Goal: Information Seeking & Learning: Learn about a topic

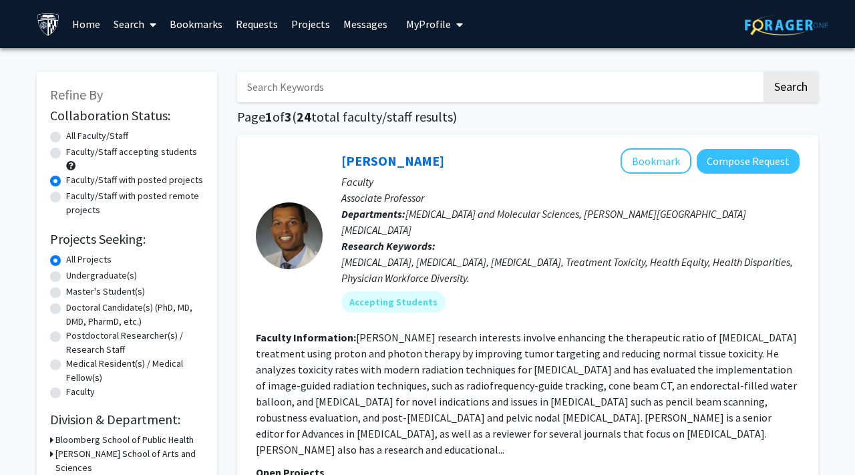
click at [198, 37] on link "Bookmarks" at bounding box center [196, 24] width 66 height 47
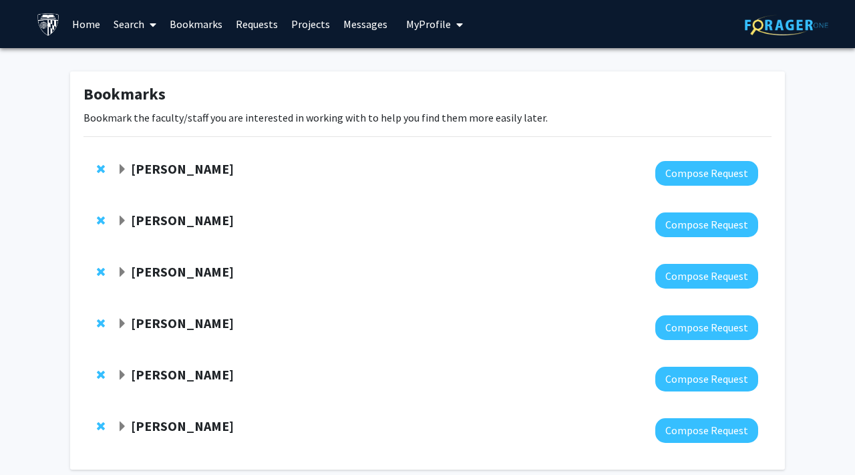
click at [127, 169] on div "[PERSON_NAME]" at bounding box center [261, 169] width 288 height 17
click at [122, 168] on span "Expand Fenan Rassu Bookmark" at bounding box center [122, 169] width 11 height 11
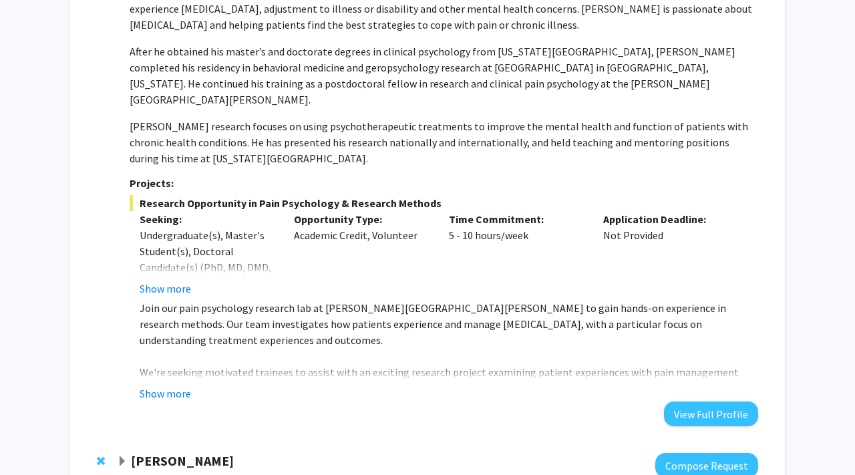
scroll to position [281, 0]
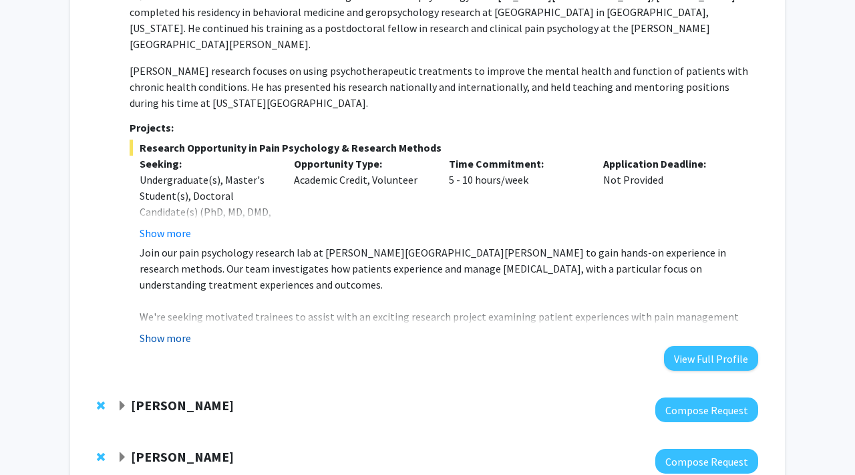
click at [176, 330] on button "Show more" at bounding box center [165, 338] width 51 height 16
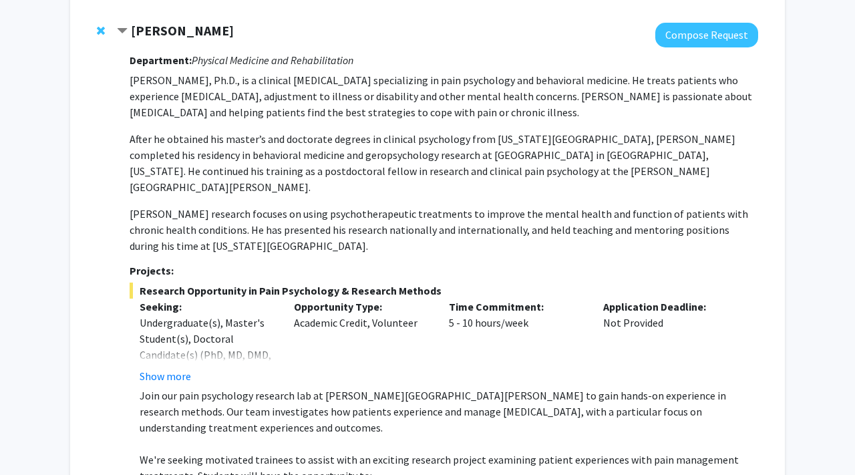
scroll to position [140, 0]
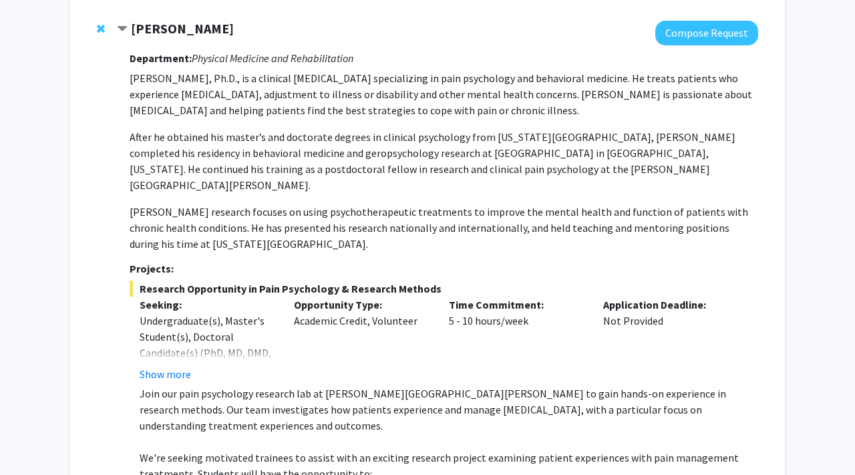
click at [104, 28] on span "Remove Fenan Rassu from bookmarks" at bounding box center [101, 28] width 8 height 11
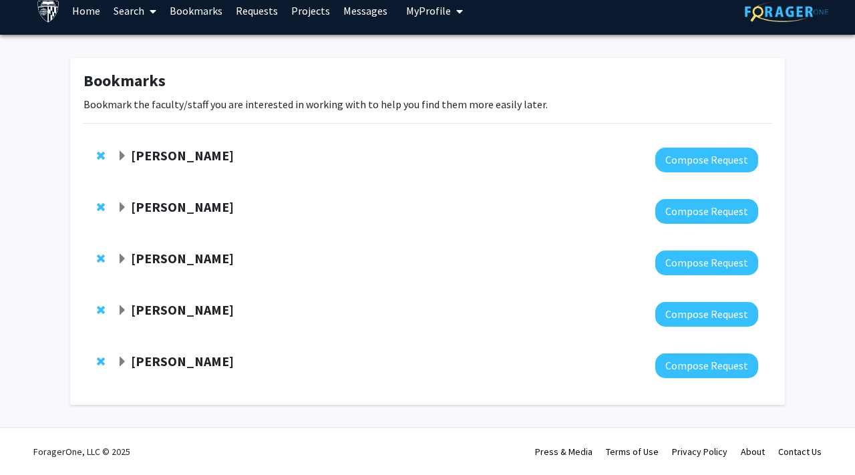
click at [122, 158] on span "Expand Emily Johnson Bookmark" at bounding box center [122, 156] width 11 height 11
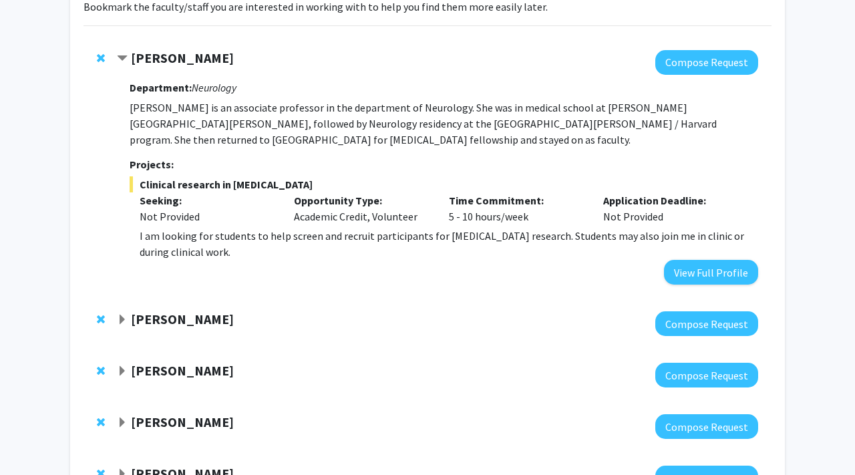
click at [122, 315] on span "Expand Angela Guarda Bookmark" at bounding box center [122, 320] width 11 height 11
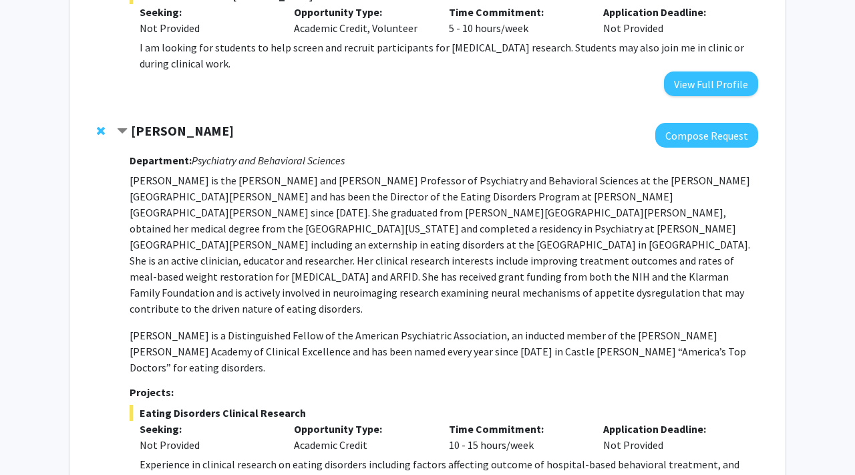
scroll to position [303, 0]
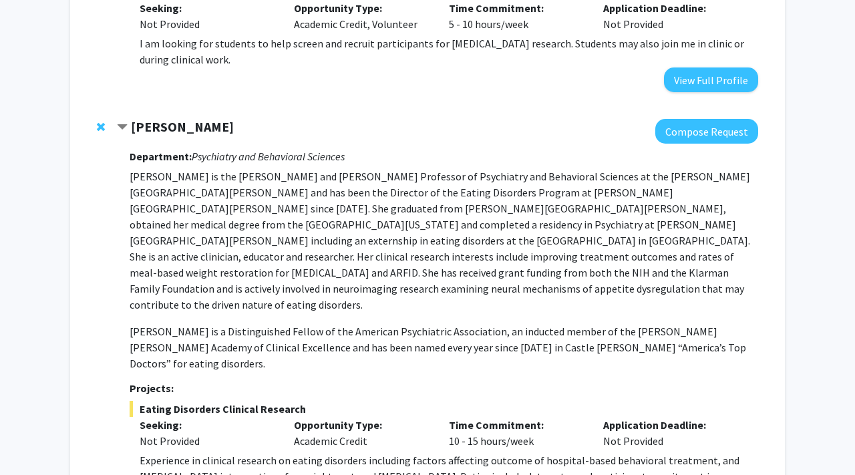
click at [100, 122] on span "Remove Angela Guarda from bookmarks" at bounding box center [101, 127] width 8 height 11
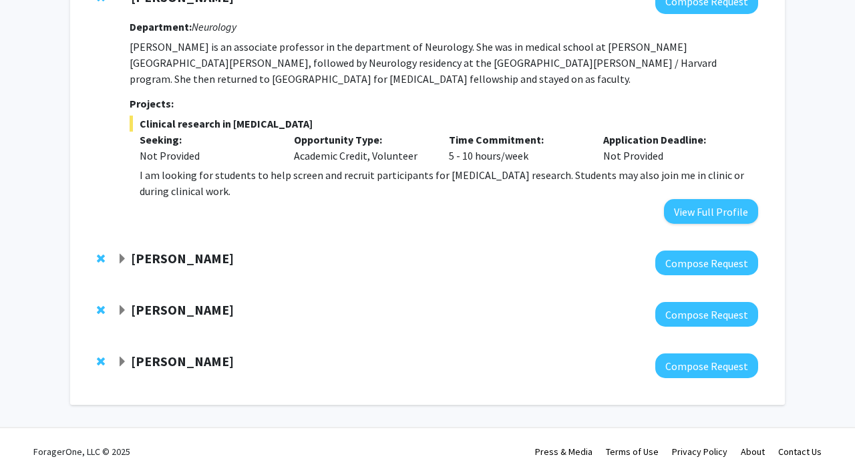
scroll to position [156, 0]
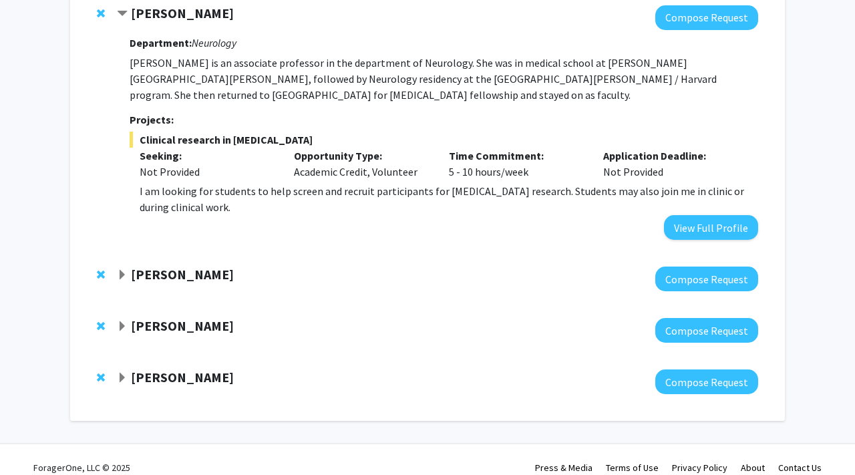
click at [123, 270] on span "Expand Amir Kashani Bookmark" at bounding box center [122, 275] width 11 height 11
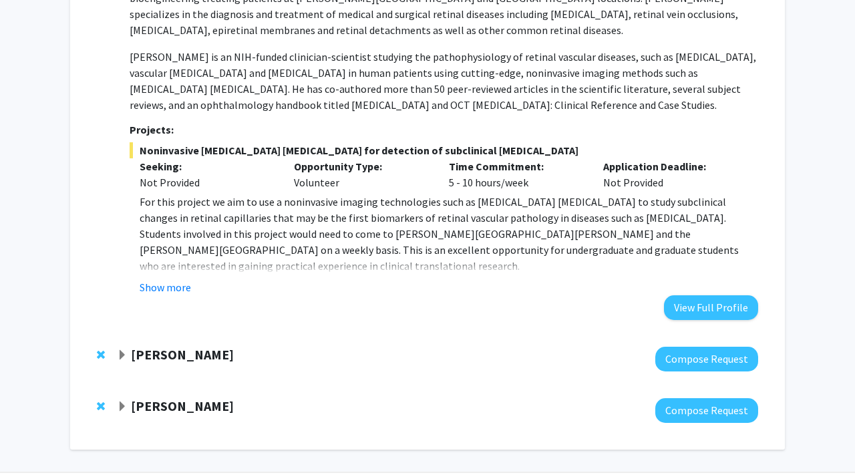
scroll to position [526, 0]
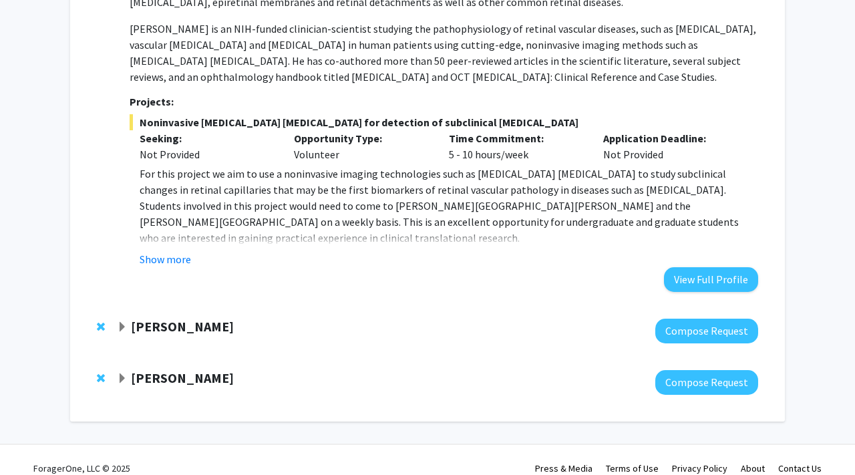
click at [120, 322] on span "Expand Yannis Paulus Bookmark" at bounding box center [122, 327] width 11 height 11
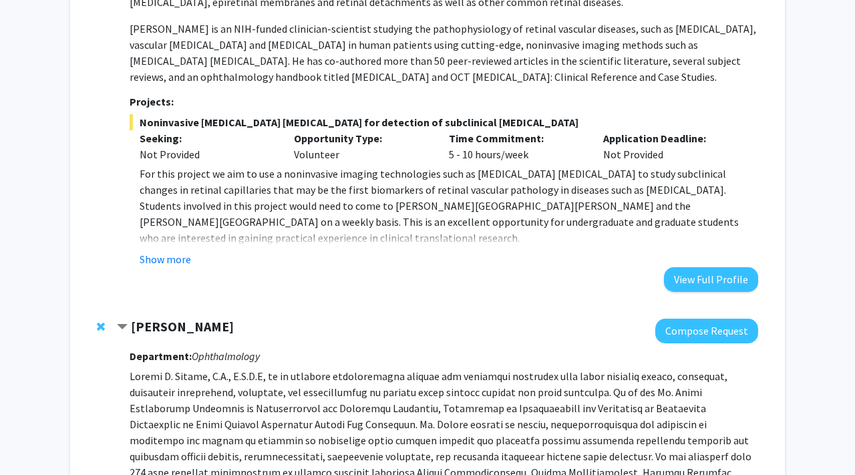
click at [120, 322] on span "Contract Yannis Paulus Bookmark" at bounding box center [122, 327] width 11 height 11
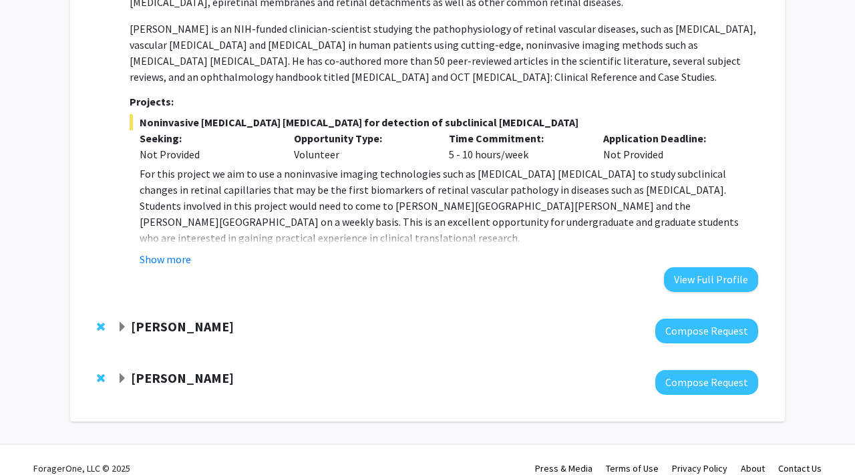
click at [120, 373] on span "Expand Raj Mukherjee Bookmark" at bounding box center [122, 378] width 11 height 11
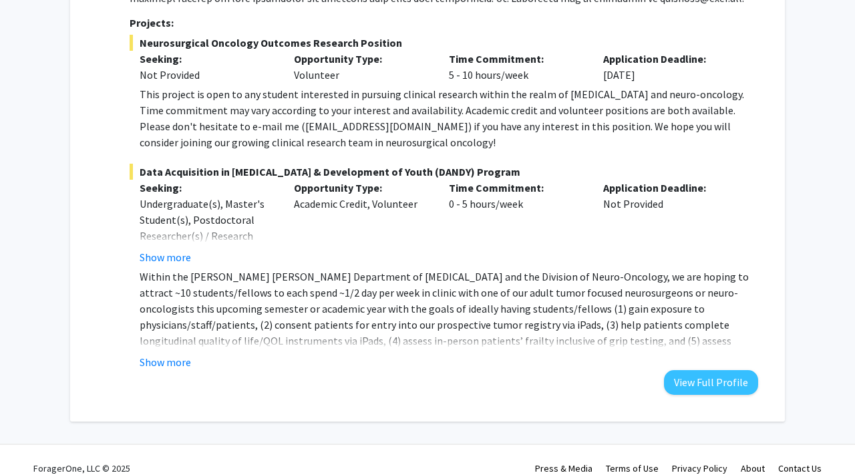
scroll to position [1068, 0]
click at [158, 353] on button "Show more" at bounding box center [165, 361] width 51 height 16
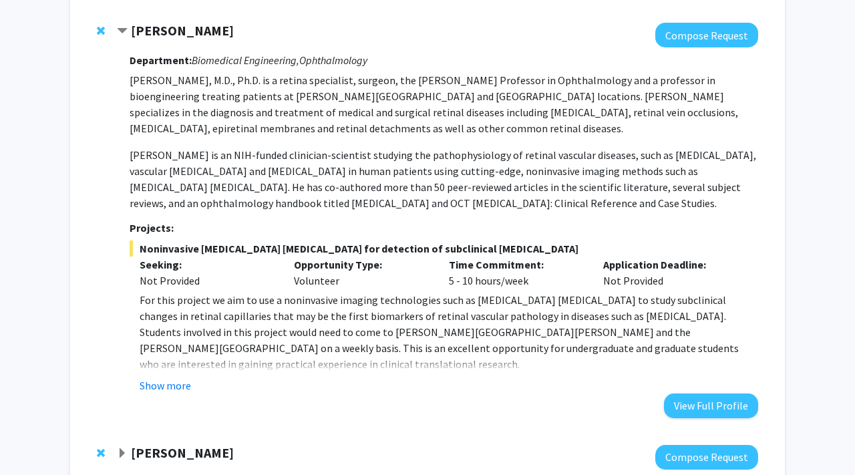
scroll to position [419, 0]
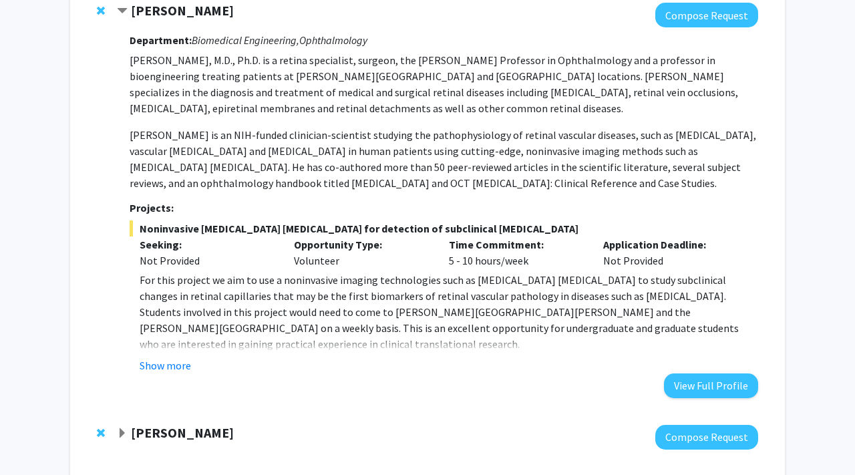
click at [152, 334] on p "For this project we aim to use a noninvasive imaging technologies such as [MEDI…" at bounding box center [449, 312] width 618 height 80
click at [152, 357] on button "Show more" at bounding box center [165, 365] width 51 height 16
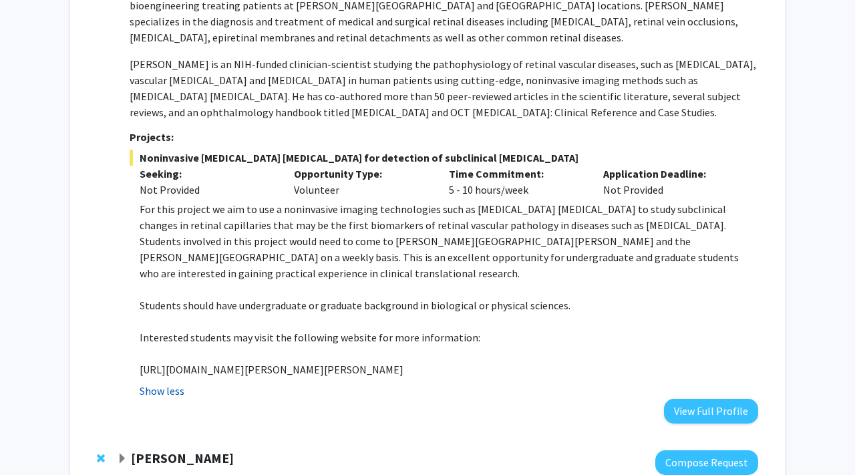
scroll to position [510, 0]
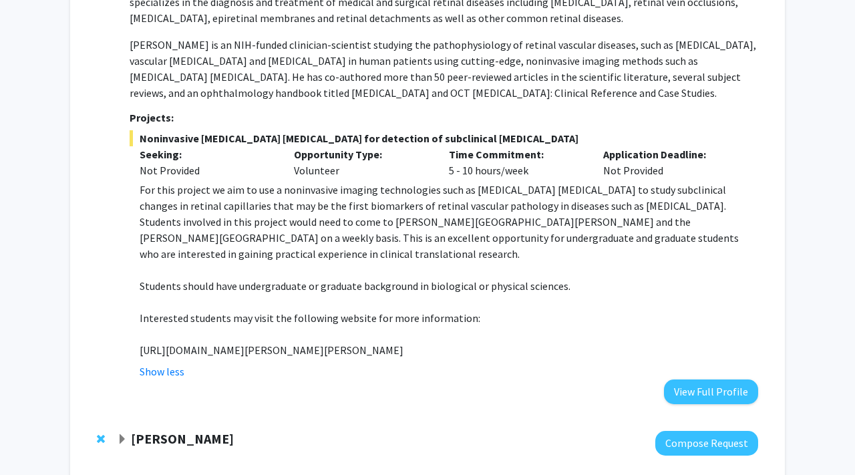
drag, startPoint x: 140, startPoint y: 333, endPoint x: 461, endPoint y: 339, distance: 321.3
click at [461, 342] on p "[URL][DOMAIN_NAME][PERSON_NAME][PERSON_NAME]" at bounding box center [449, 350] width 618 height 16
copy p "[URL][DOMAIN_NAME][PERSON_NAME][PERSON_NAME]"
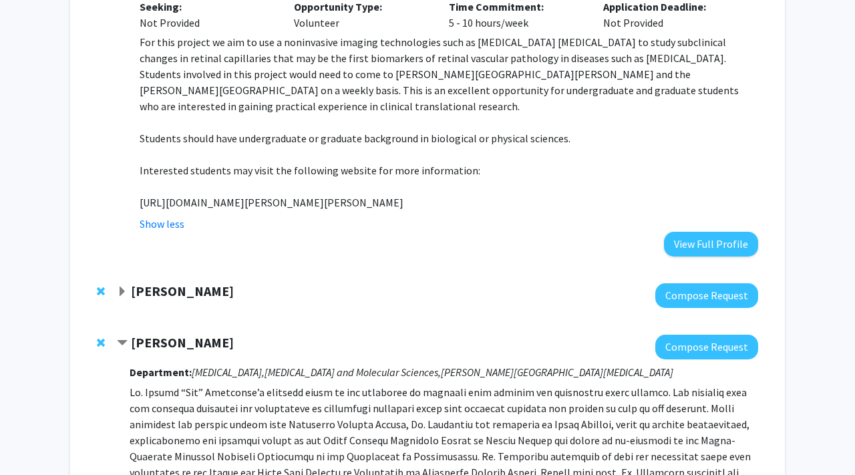
scroll to position [672, 0]
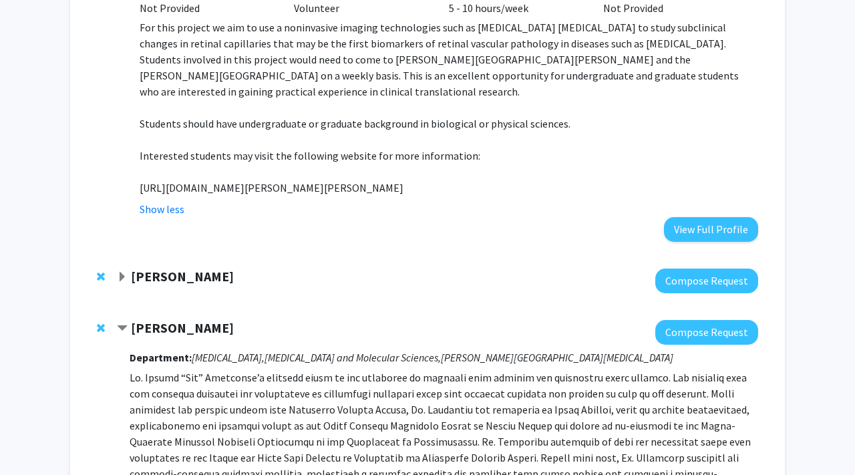
click at [116, 261] on div "[PERSON_NAME] Compose Request" at bounding box center [427, 280] width 688 height 51
click at [126, 272] on span "Expand Yannis Paulus Bookmark" at bounding box center [122, 277] width 11 height 11
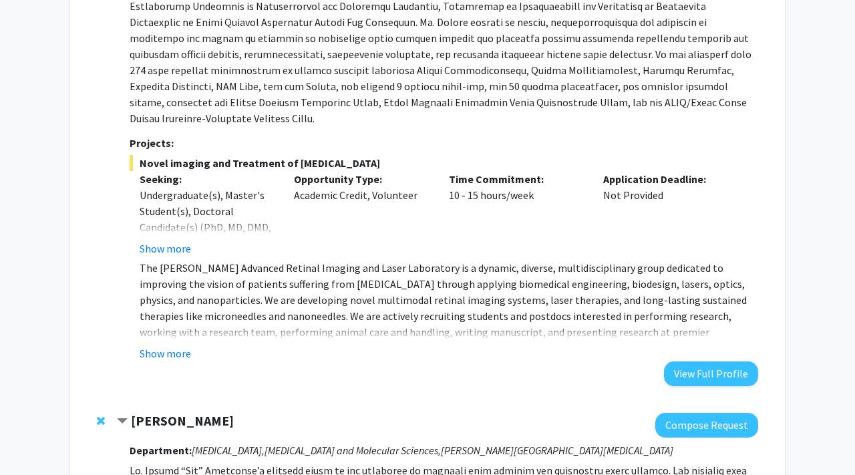
scroll to position [1030, 0]
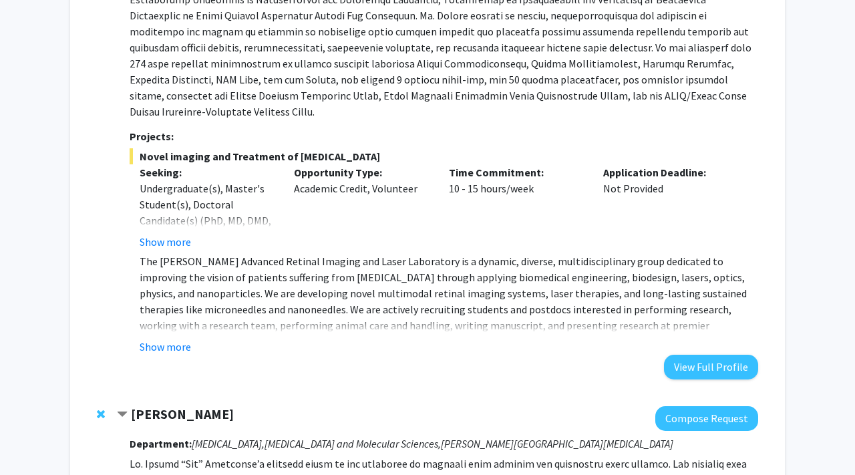
click at [162, 305] on fg-read-more "The [PERSON_NAME] Advanced Retinal Imaging and Laser Laboratory is a dynamic, d…" at bounding box center [444, 304] width 628 height 102
click at [173, 339] on button "Show more" at bounding box center [165, 347] width 51 height 16
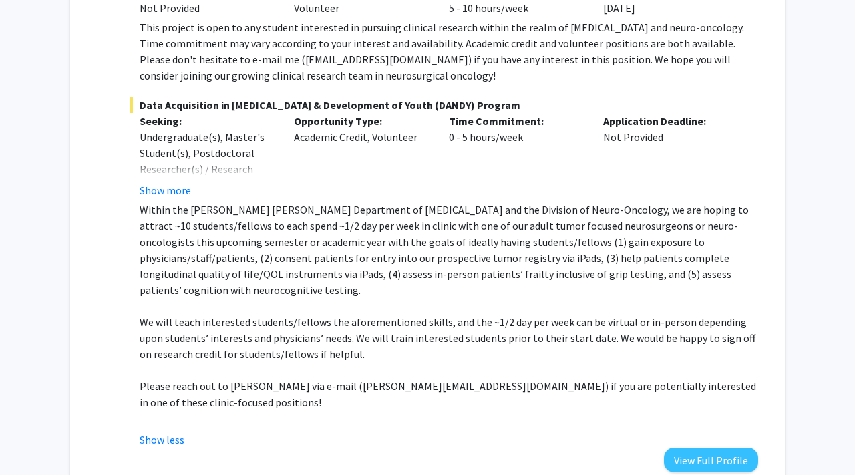
scroll to position [1721, 0]
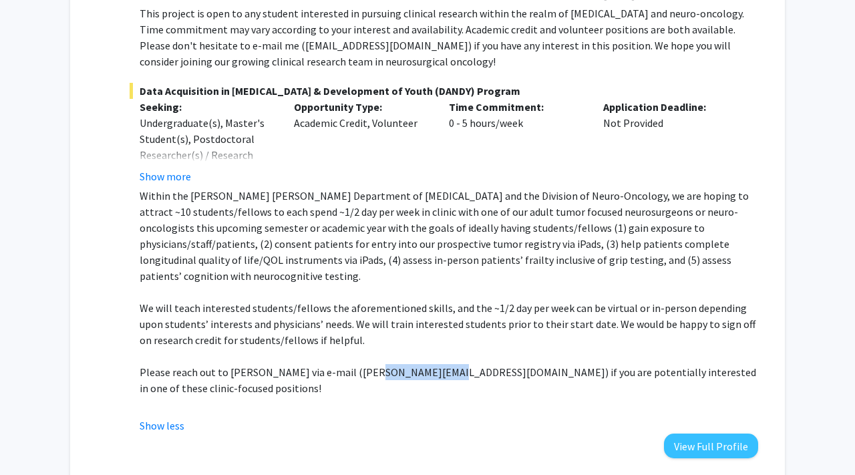
drag, startPoint x: 357, startPoint y: 308, endPoint x: 425, endPoint y: 312, distance: 68.2
click at [425, 364] on p "Please reach out to [PERSON_NAME] via e-mail ([PERSON_NAME][EMAIL_ADDRESS][DOMA…" at bounding box center [449, 380] width 618 height 32
copy p "[PERSON_NAME][EMAIL_ADDRESS][DOMAIN_NAME]"
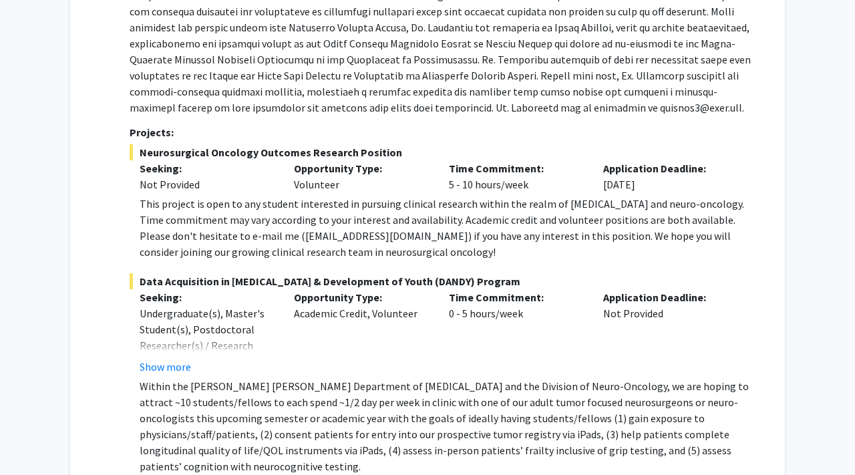
scroll to position [1631, 0]
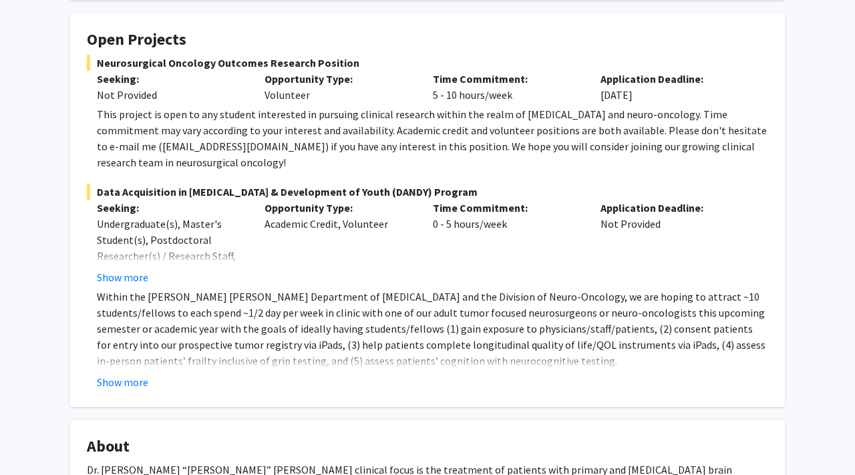
scroll to position [253, 0]
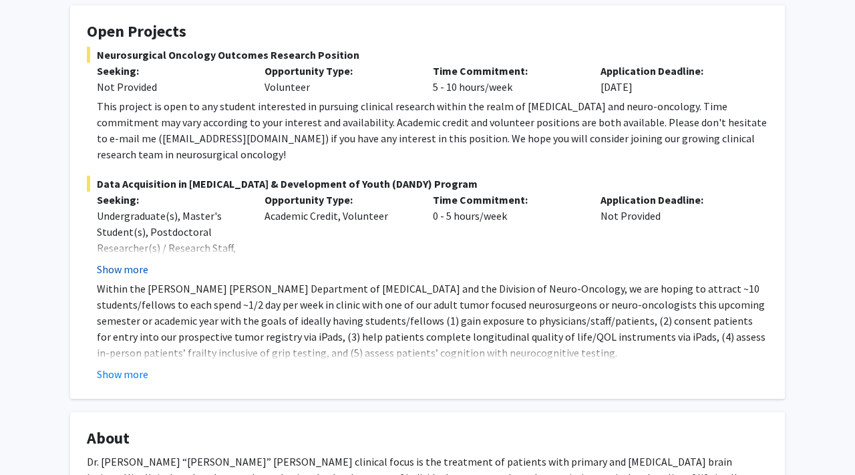
click at [122, 261] on button "Show more" at bounding box center [122, 269] width 51 height 16
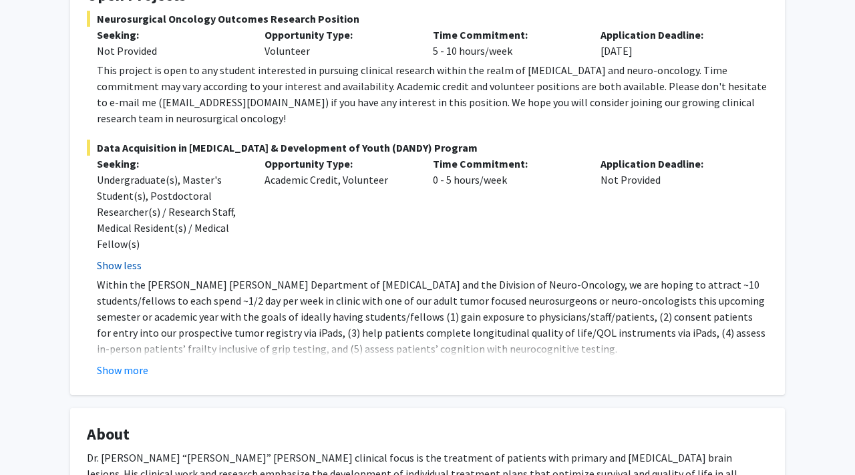
scroll to position [292, 0]
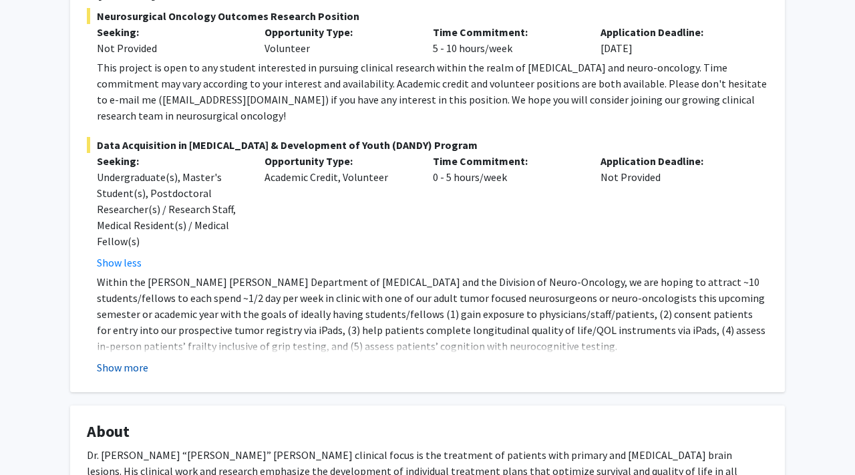
click at [114, 359] on button "Show more" at bounding box center [122, 367] width 51 height 16
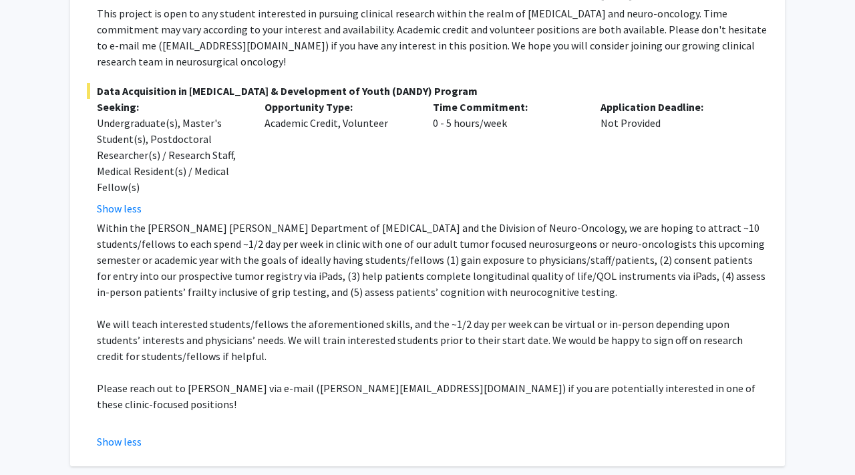
scroll to position [381, 0]
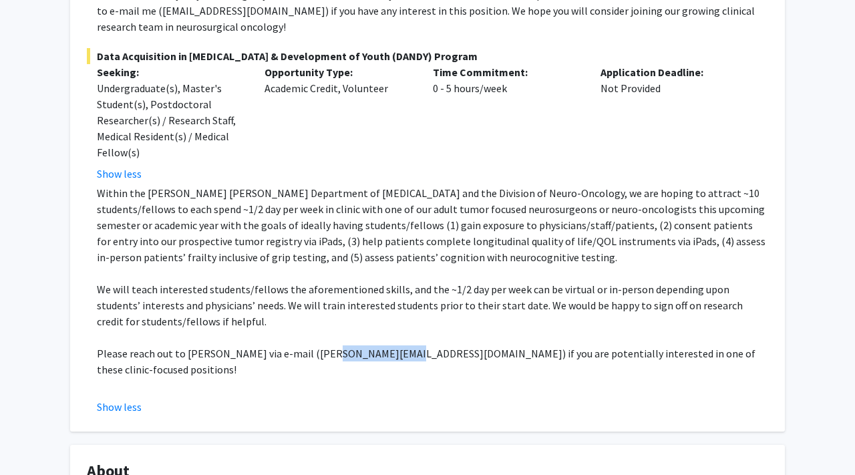
drag, startPoint x: 315, startPoint y: 339, endPoint x: 379, endPoint y: 340, distance: 64.1
click at [379, 345] on p "Please reach out to [PERSON_NAME] via e-mail ([PERSON_NAME][EMAIL_ADDRESS][DOMA…" at bounding box center [432, 361] width 671 height 32
copy p "[PERSON_NAME][EMAIL_ADDRESS][DOMAIN_NAME]"
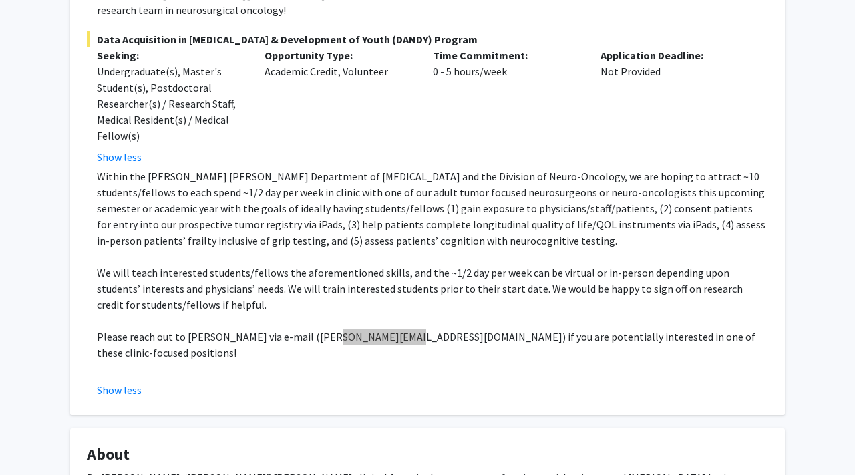
scroll to position [400, 0]
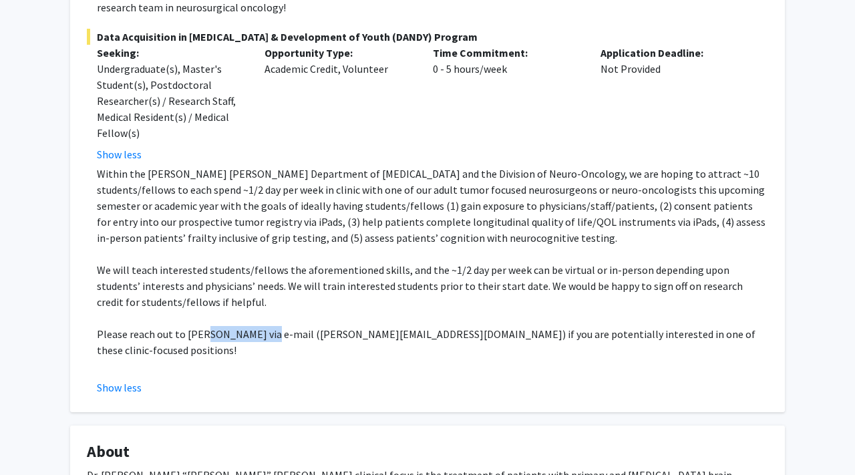
drag, startPoint x: 198, startPoint y: 317, endPoint x: 259, endPoint y: 320, distance: 60.9
click at [259, 326] on p "Please reach out to [PERSON_NAME] via e-mail ([PERSON_NAME][EMAIL_ADDRESS][DOMA…" at bounding box center [432, 342] width 671 height 32
copy p "[PERSON_NAME]"
click at [333, 326] on p "Please reach out to [PERSON_NAME] via e-mail ([PERSON_NAME][EMAIL_ADDRESS][DOMA…" at bounding box center [432, 342] width 671 height 32
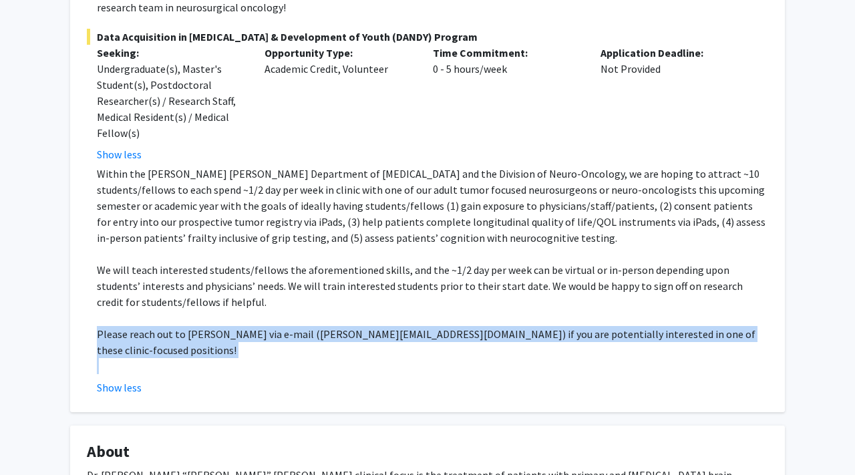
click at [333, 326] on p "Please reach out to [PERSON_NAME] via e-mail ([PERSON_NAME][EMAIL_ADDRESS][DOMA…" at bounding box center [432, 342] width 671 height 32
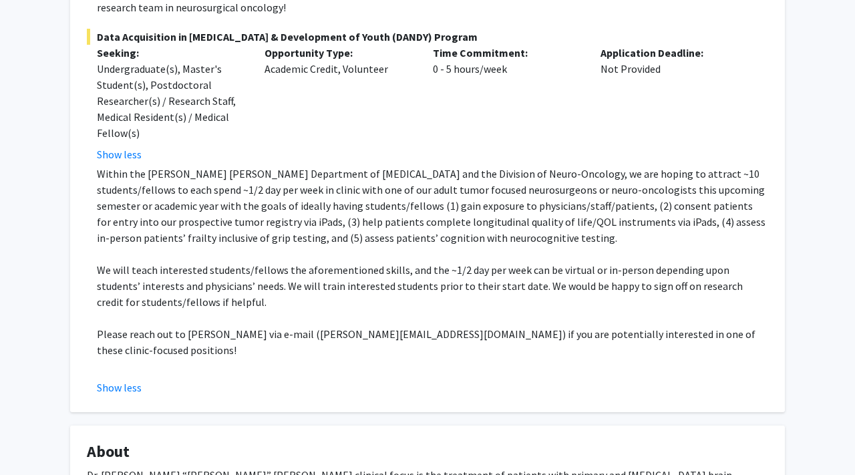
click at [390, 262] on p "We will teach interested students/fellows the aforementioned skills, and the ~1…" at bounding box center [432, 286] width 671 height 48
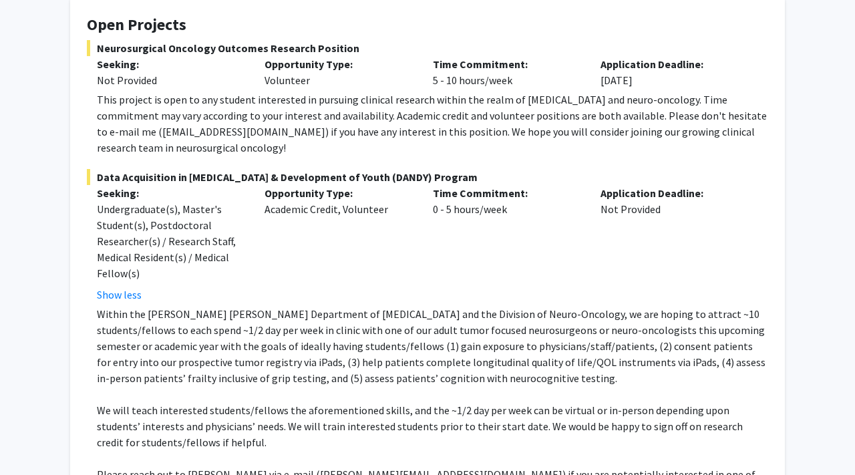
scroll to position [250, 0]
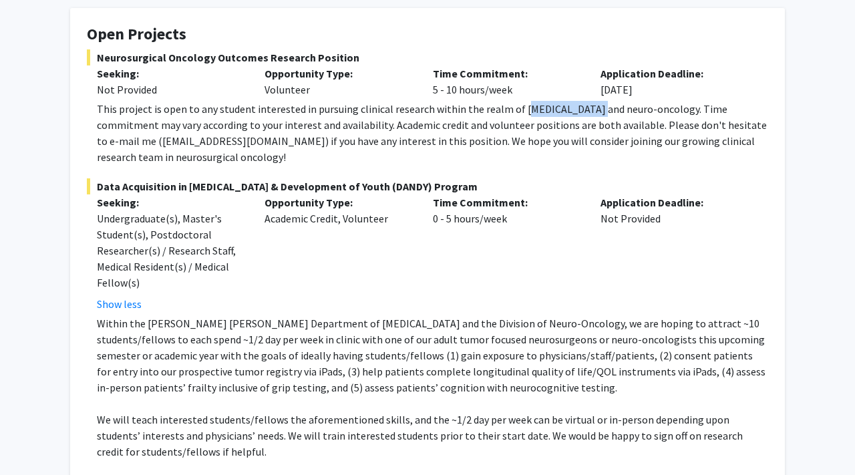
drag, startPoint x: 515, startPoint y: 96, endPoint x: 584, endPoint y: 95, distance: 68.8
click at [584, 101] on div "This project is open to any student interested in pursuing clinical research wi…" at bounding box center [432, 133] width 671 height 64
click at [520, 101] on div "This project is open to any student interested in pursuing clinical research wi…" at bounding box center [432, 133] width 671 height 64
drag, startPoint x: 513, startPoint y: 91, endPoint x: 662, endPoint y: 89, distance: 149.6
click at [662, 101] on div "This project is open to any student interested in pursuing clinical research wi…" at bounding box center [432, 133] width 671 height 64
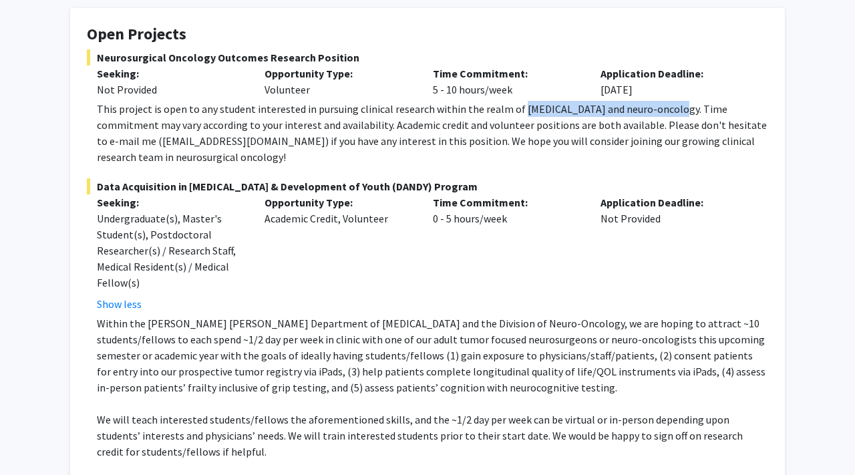
copy div "neurosurgery and neuro-oncology"
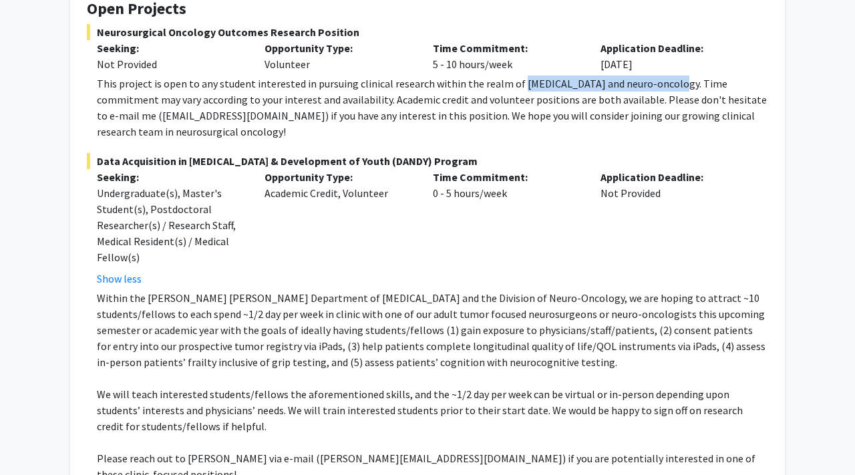
scroll to position [277, 0]
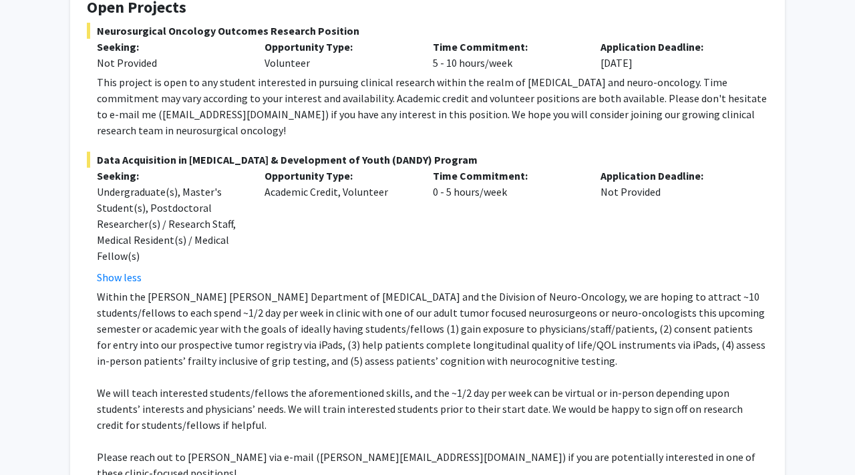
click at [453, 132] on fg-project-list "Neurosurgical Oncology Outcomes Research Position Seeking: Not Provided Opportu…" at bounding box center [427, 271] width 681 height 496
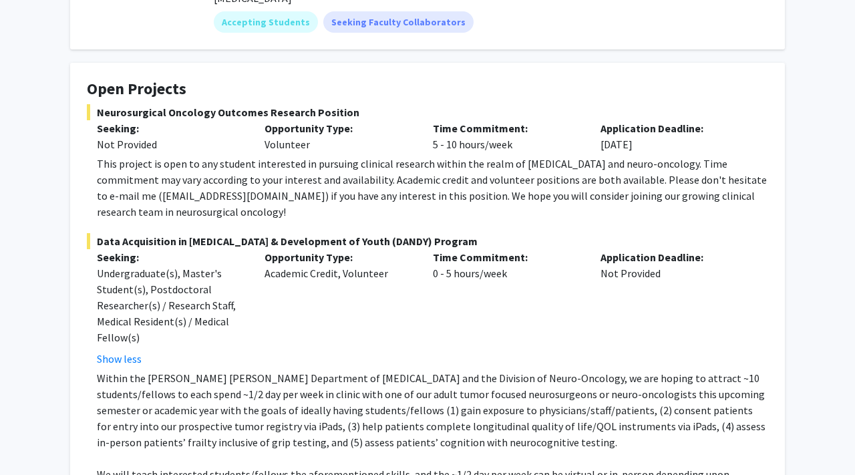
scroll to position [186, 0]
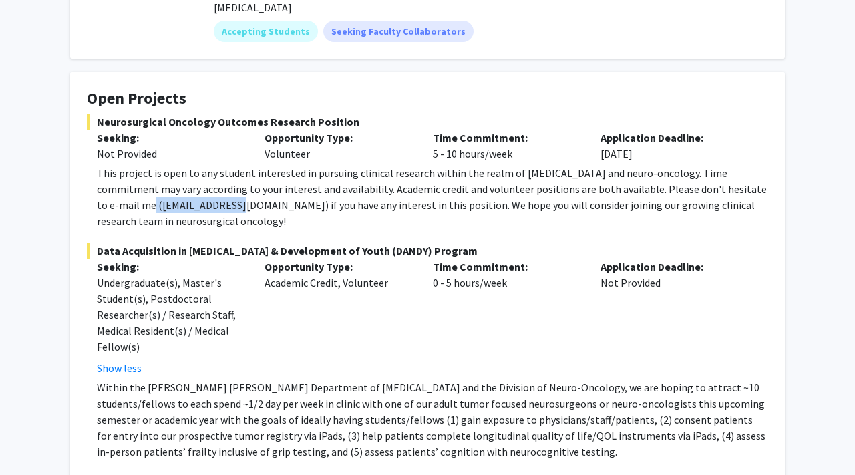
drag, startPoint x: 101, startPoint y: 188, endPoint x: 193, endPoint y: 190, distance: 92.2
click at [193, 190] on div "This project is open to any student interested in pursuing clinical research wi…" at bounding box center [432, 197] width 671 height 64
copy div "dmukher1@jhmi.edu"
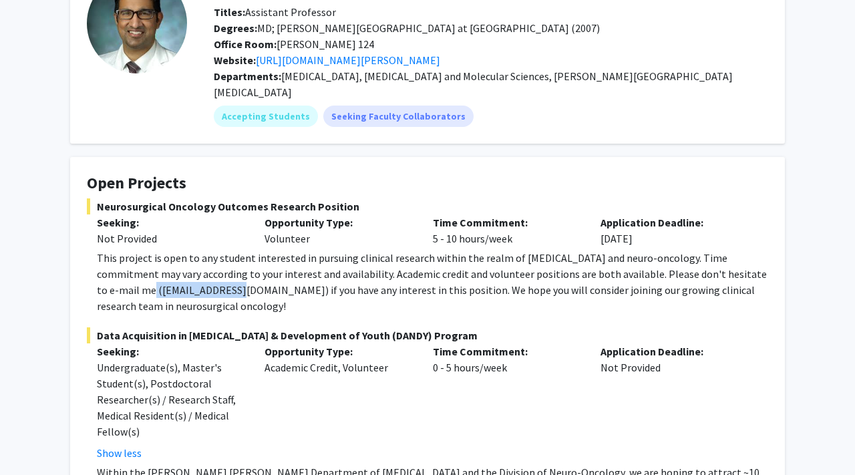
scroll to position [131, 0]
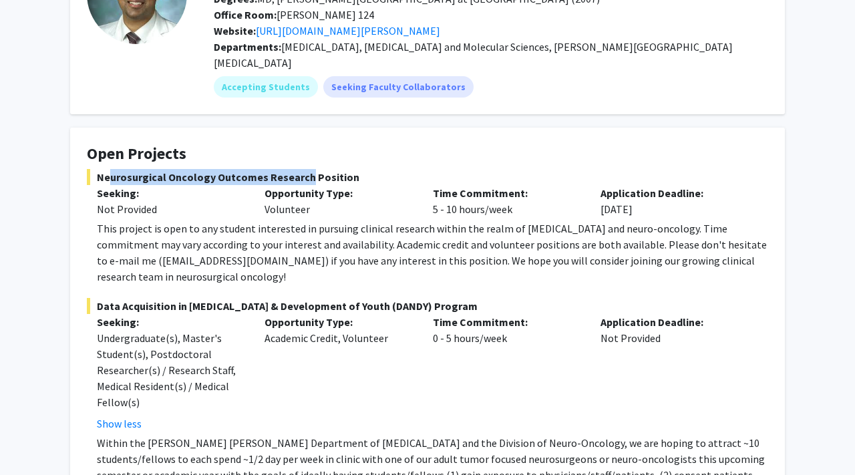
drag, startPoint x: 101, startPoint y: 161, endPoint x: 293, endPoint y: 158, distance: 192.4
click at [293, 169] on span "Neurosurgical Oncology Outcomes Research Position" at bounding box center [427, 177] width 681 height 16
click at [98, 169] on span "Neurosurgical Oncology Outcomes Research Position" at bounding box center [427, 177] width 681 height 16
drag, startPoint x: 98, startPoint y: 159, endPoint x: 347, endPoint y: 157, distance: 248.4
click at [347, 169] on span "Neurosurgical Oncology Outcomes Research Position" at bounding box center [427, 177] width 681 height 16
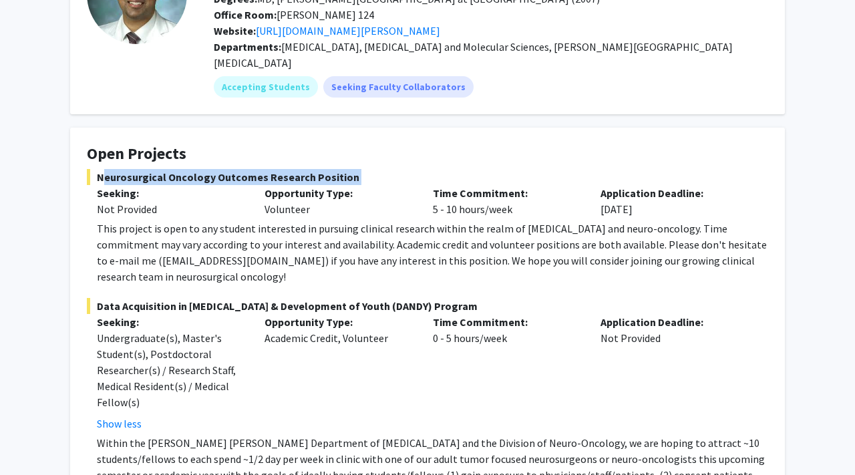
copy span "Neurosurgical Oncology Outcomes Research Position"
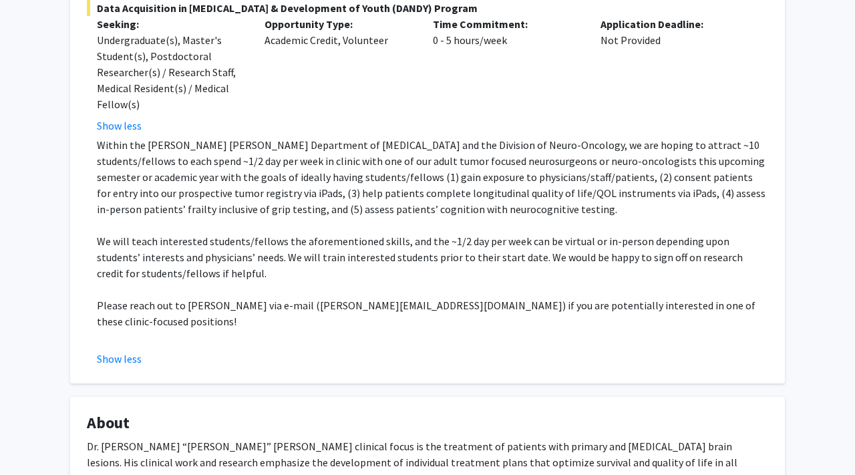
scroll to position [0, 0]
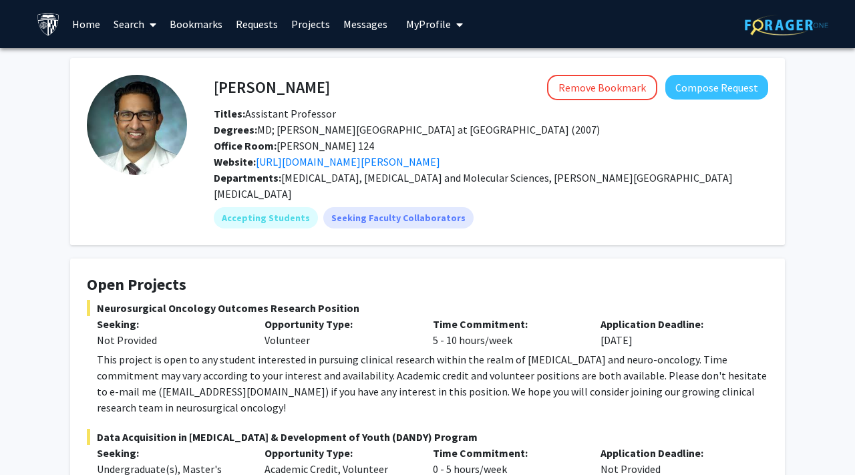
click at [136, 33] on link "Search" at bounding box center [135, 24] width 56 height 47
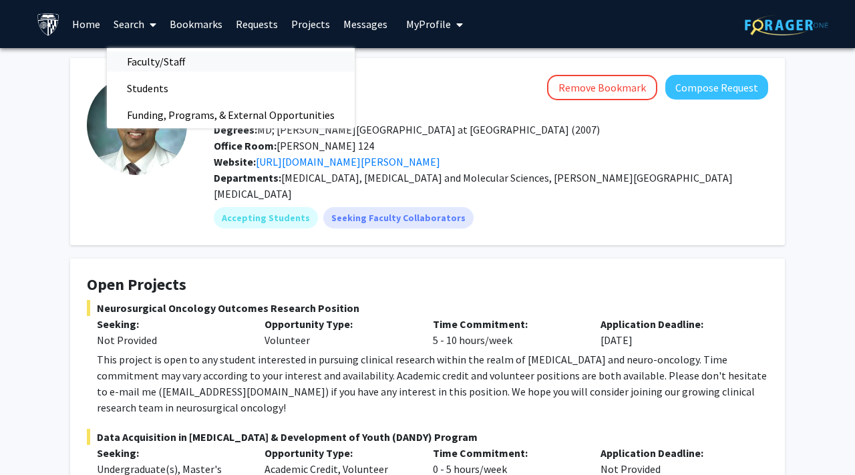
click at [136, 55] on span "Faculty/Staff" at bounding box center [156, 61] width 98 height 27
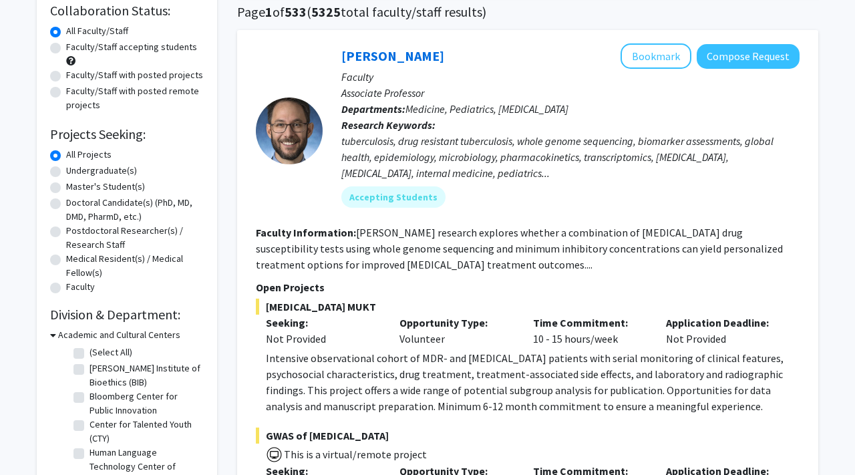
scroll to position [101, 0]
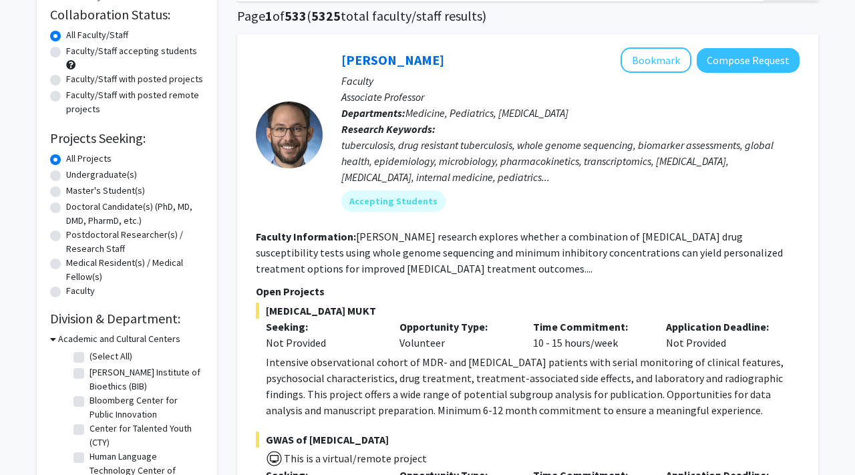
click at [120, 77] on label "Faculty/Staff with posted projects" at bounding box center [134, 79] width 137 height 14
click at [75, 77] on input "Faculty/Staff with posted projects" at bounding box center [70, 76] width 9 height 9
radio input "true"
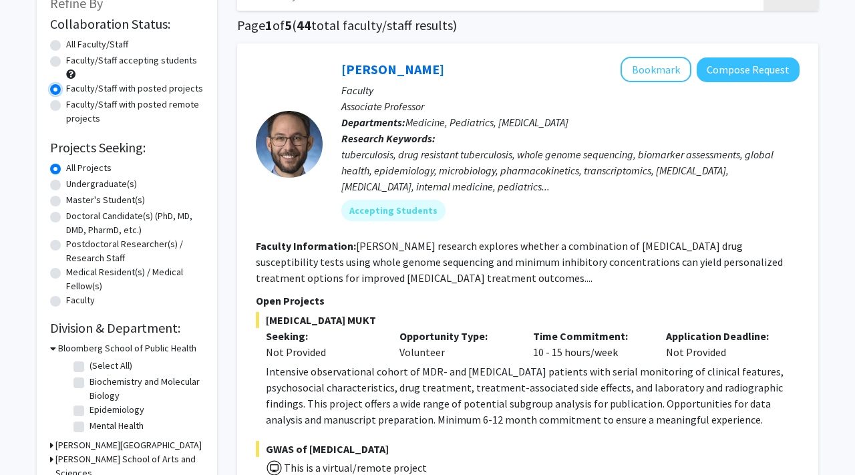
scroll to position [192, 0]
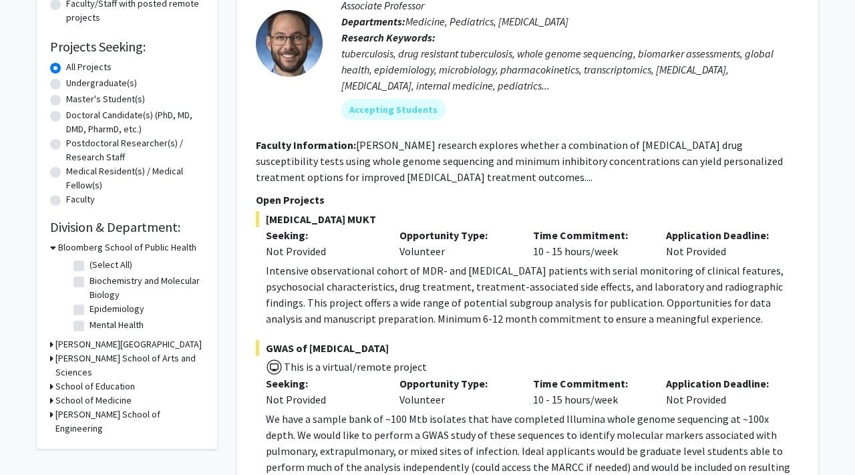
click at [48, 383] on div "Refine By Collaboration Status: Collaboration Status All Faculty/Staff Collabor…" at bounding box center [127, 164] width 180 height 570
click at [49, 383] on div "Refine By Collaboration Status: Collaboration Status All Faculty/Staff Collabor…" at bounding box center [127, 164] width 180 height 570
click at [51, 393] on icon at bounding box center [51, 400] width 3 height 14
click at [89, 411] on label "(Select All)" at bounding box center [110, 418] width 43 height 14
click at [89, 411] on input "(Select All)" at bounding box center [93, 415] width 9 height 9
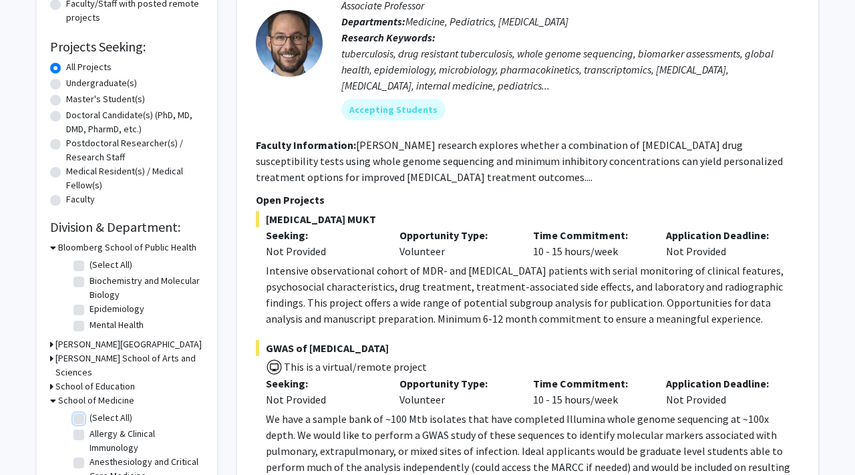
checkbox input "true"
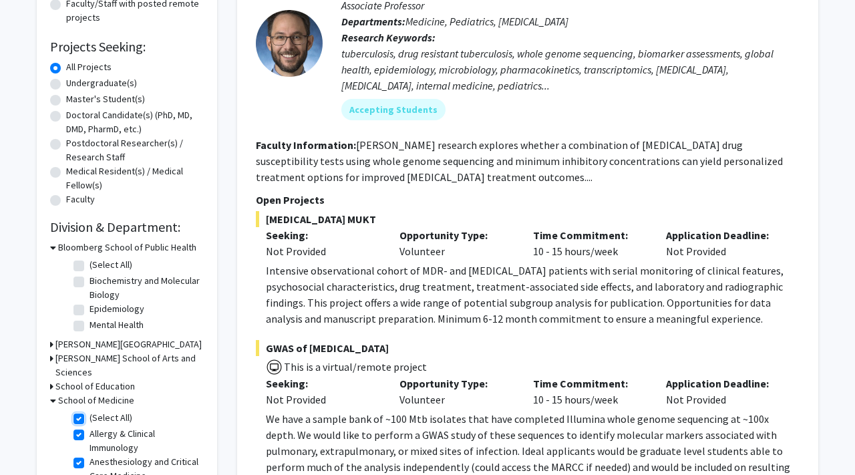
checkbox input "true"
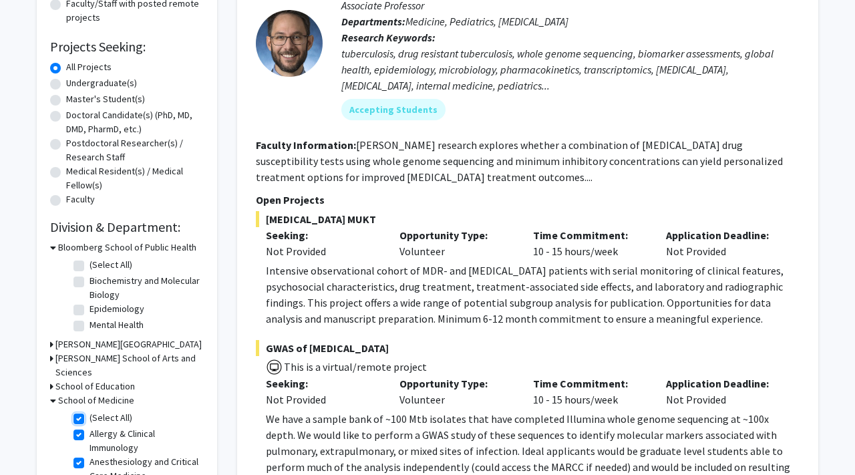
checkbox input "true"
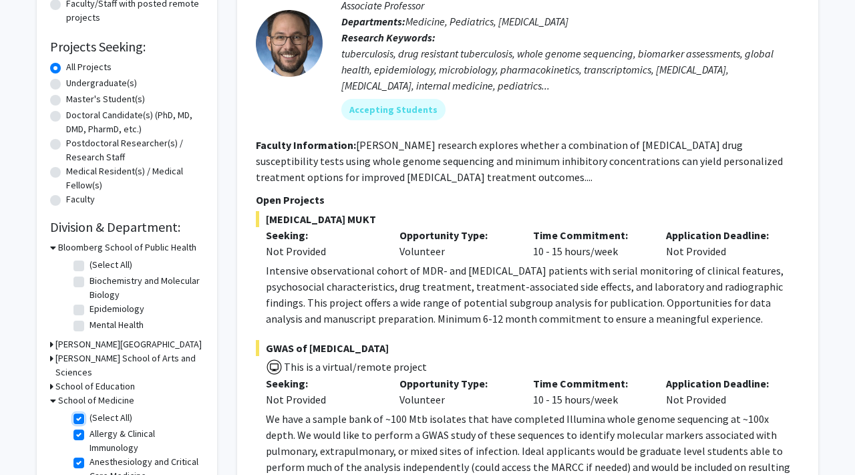
checkbox input "true"
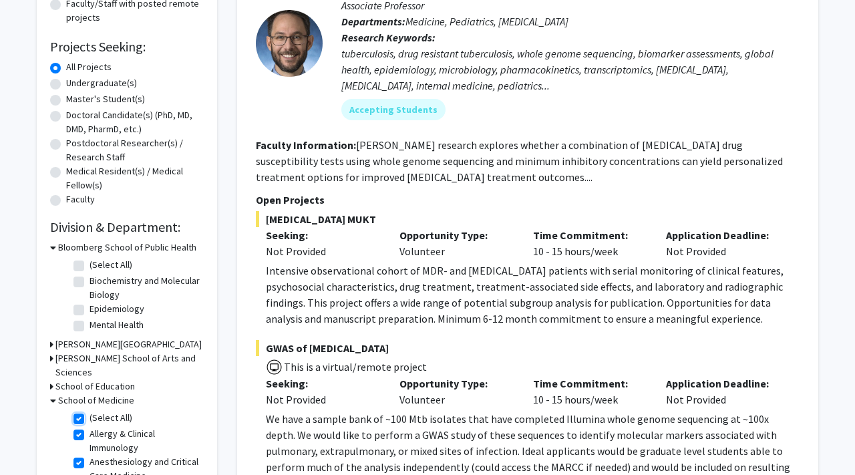
checkbox input "true"
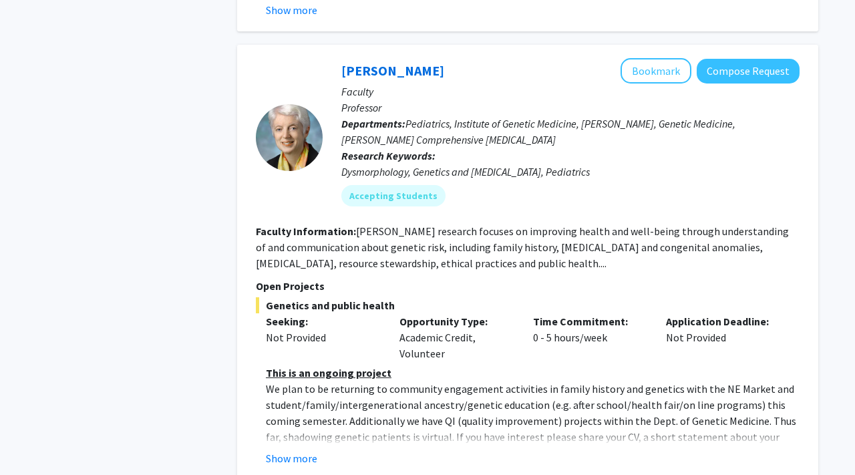
scroll to position [4403, 0]
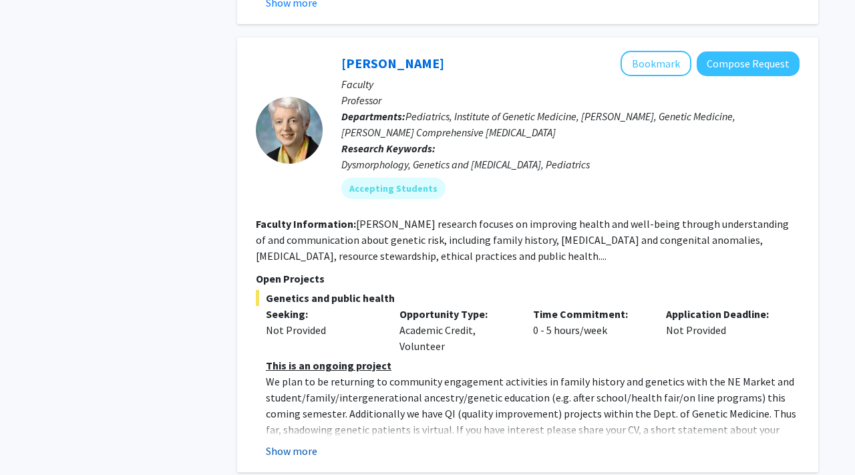
click at [275, 443] on button "Show more" at bounding box center [291, 451] width 51 height 16
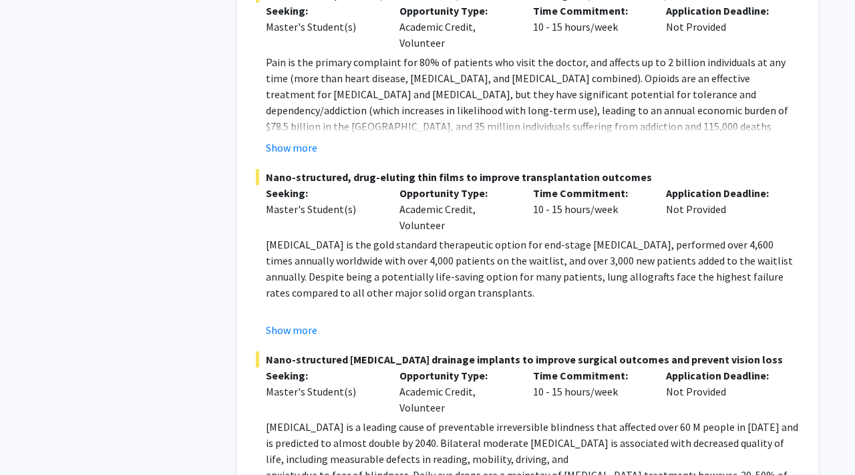
scroll to position [6038, 0]
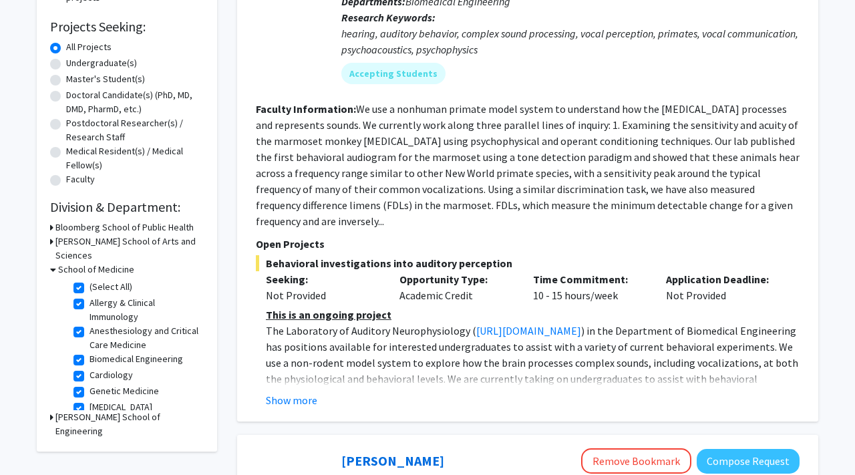
scroll to position [222, 0]
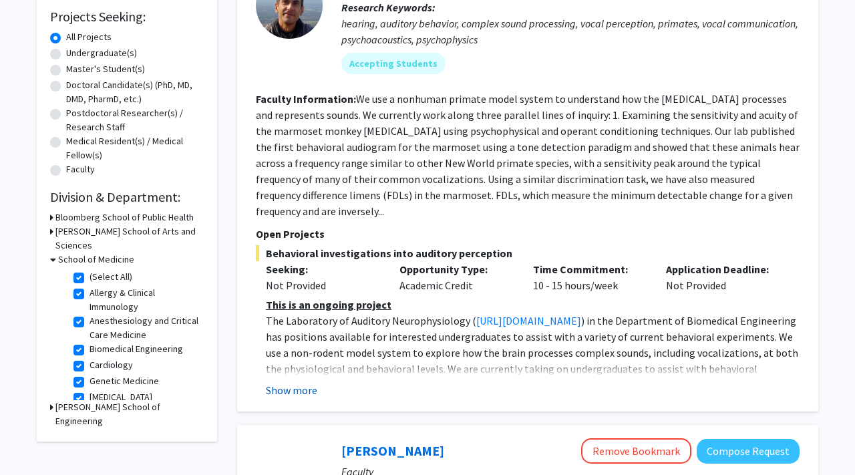
click at [295, 382] on button "Show more" at bounding box center [291, 390] width 51 height 16
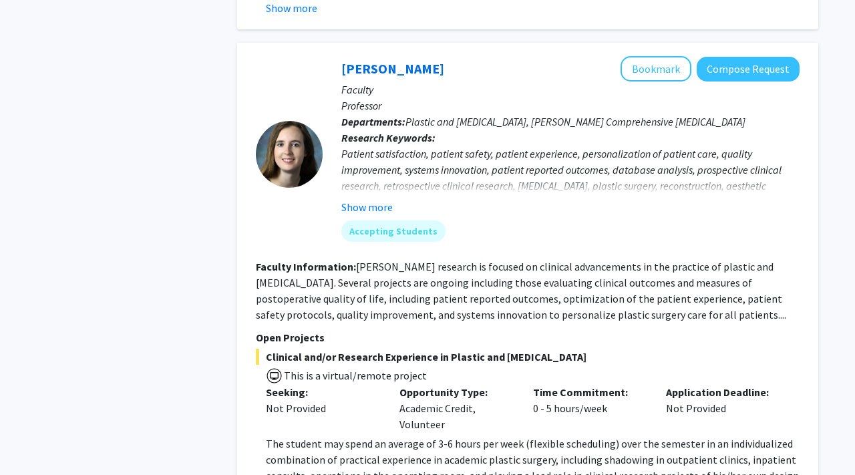
scroll to position [2172, 0]
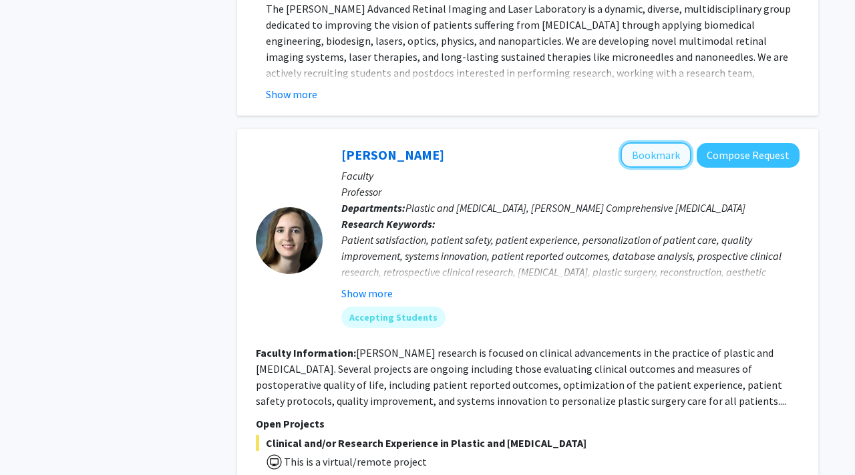
click at [631, 144] on button "Bookmark" at bounding box center [655, 154] width 71 height 25
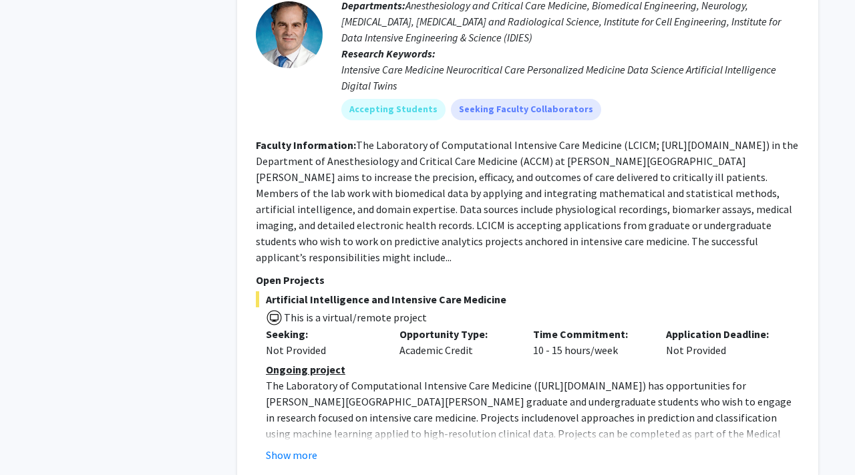
scroll to position [3310, 0]
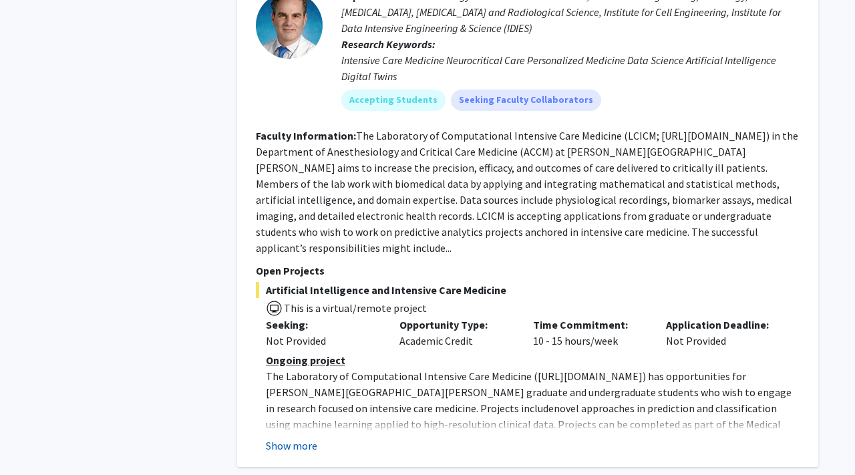
click at [293, 437] on button "Show more" at bounding box center [291, 445] width 51 height 16
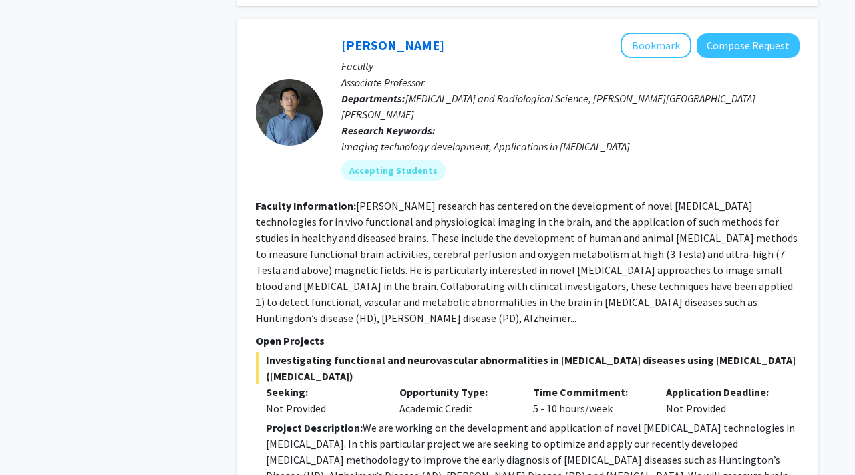
scroll to position [3885, 0]
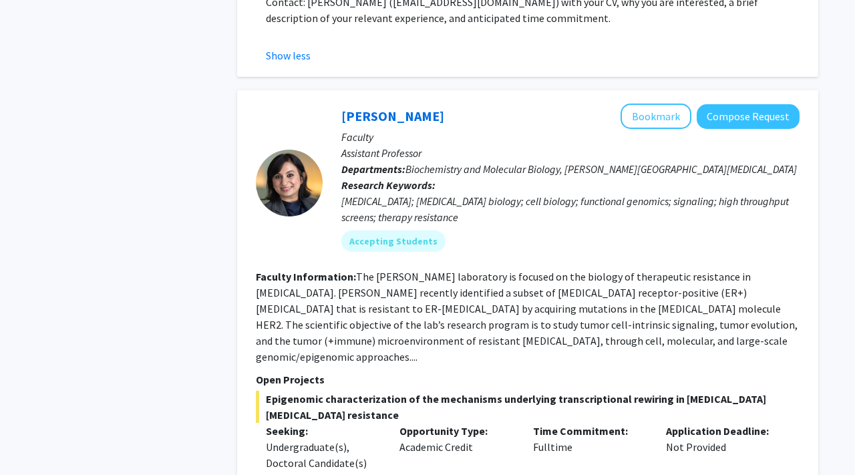
scroll to position [4730, 0]
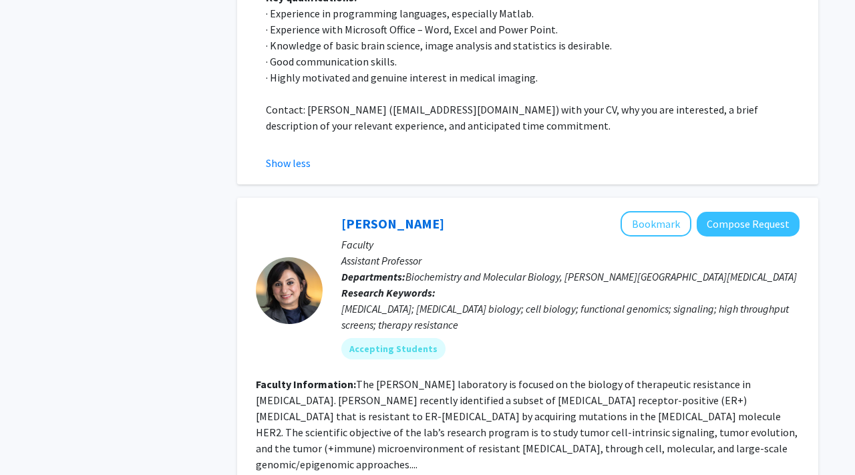
scroll to position [4615, 0]
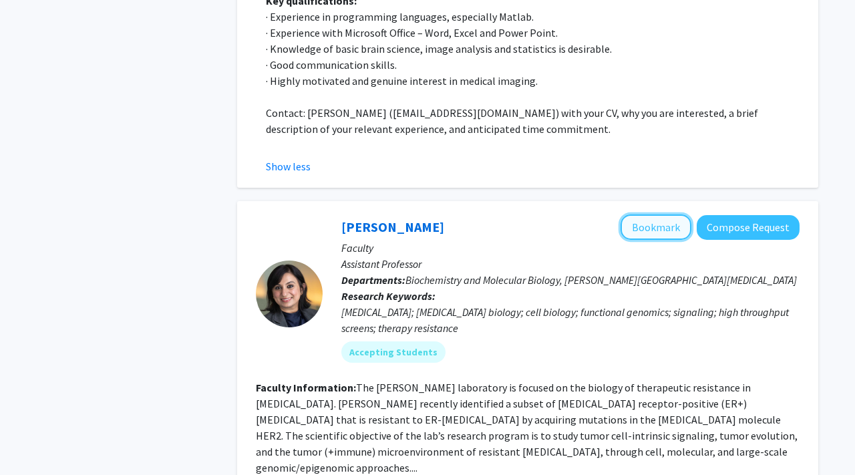
click at [657, 214] on button "Bookmark" at bounding box center [655, 226] width 71 height 25
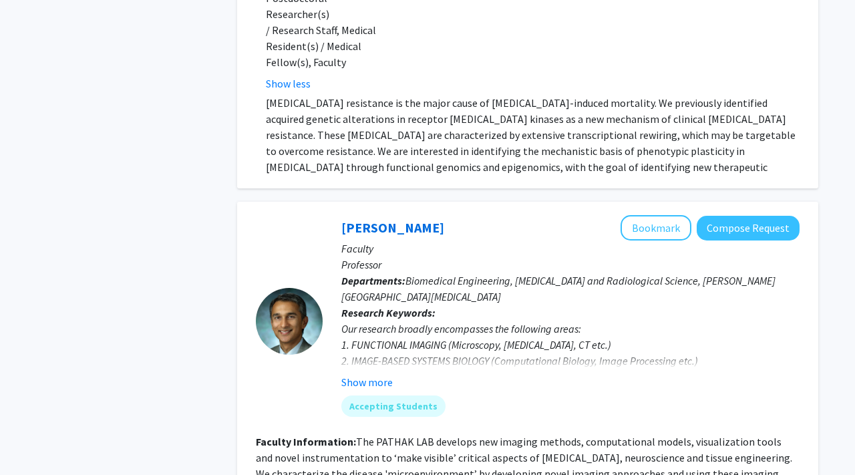
scroll to position [5260, 0]
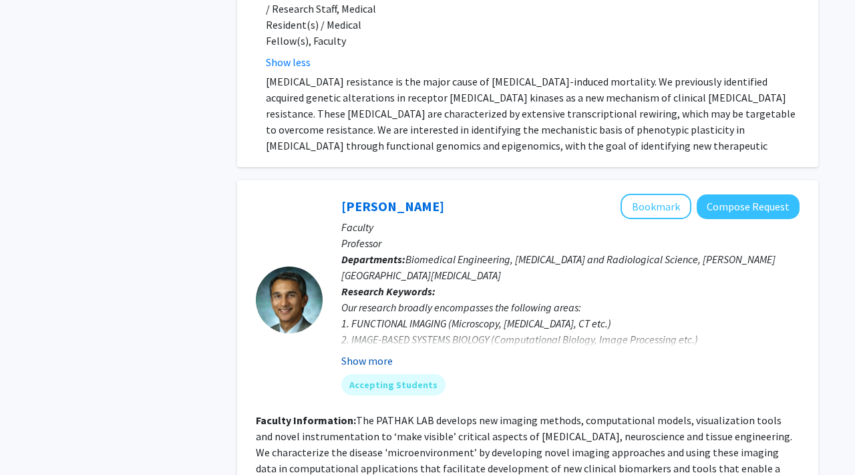
click at [371, 353] on button "Show more" at bounding box center [366, 361] width 51 height 16
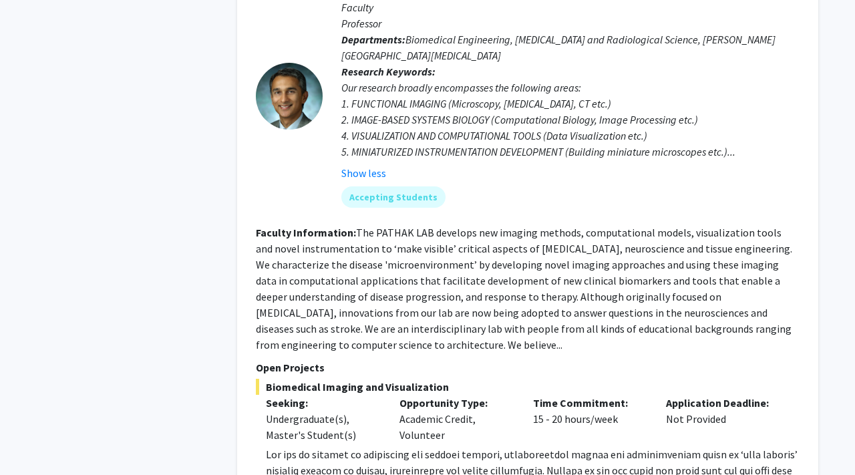
scroll to position [5483, 0]
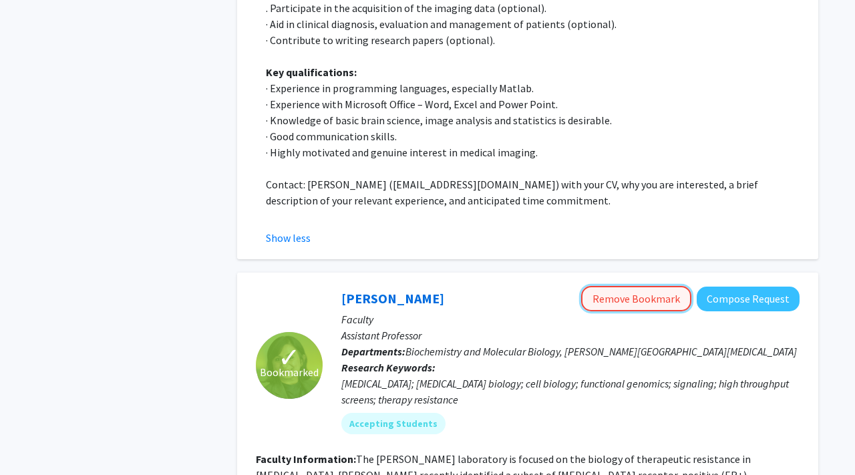
click at [619, 286] on button "Remove Bookmark" at bounding box center [636, 298] width 110 height 25
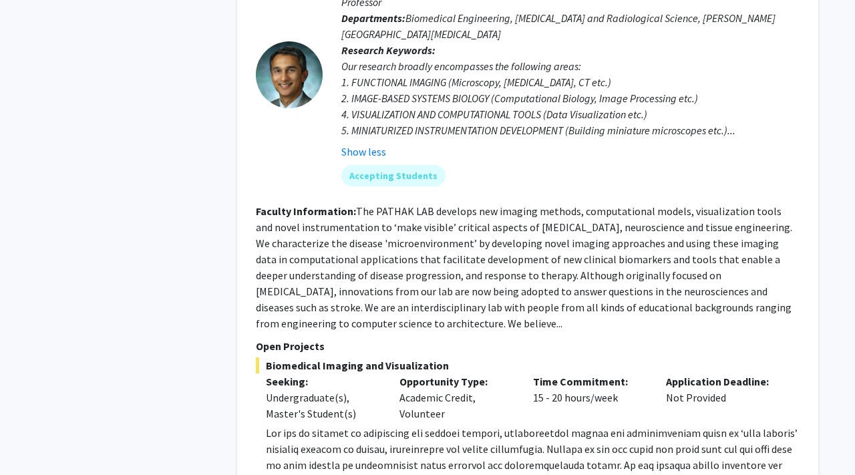
scroll to position [5633, 0]
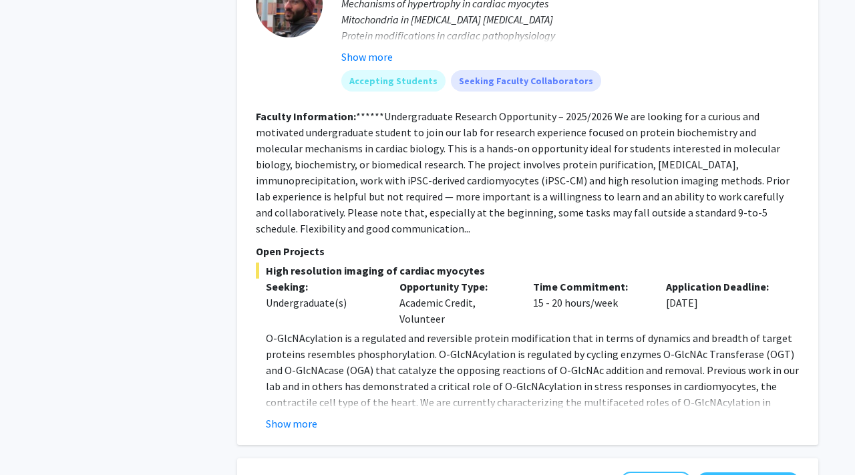
scroll to position [758, 0]
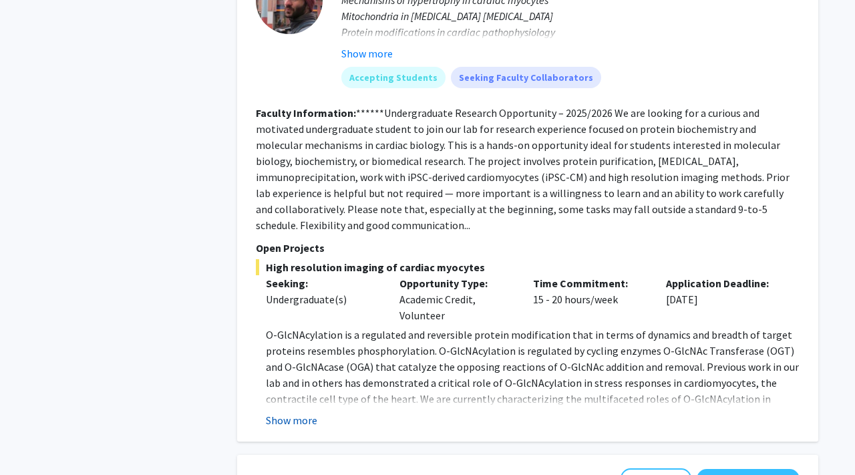
click at [311, 412] on button "Show more" at bounding box center [291, 420] width 51 height 16
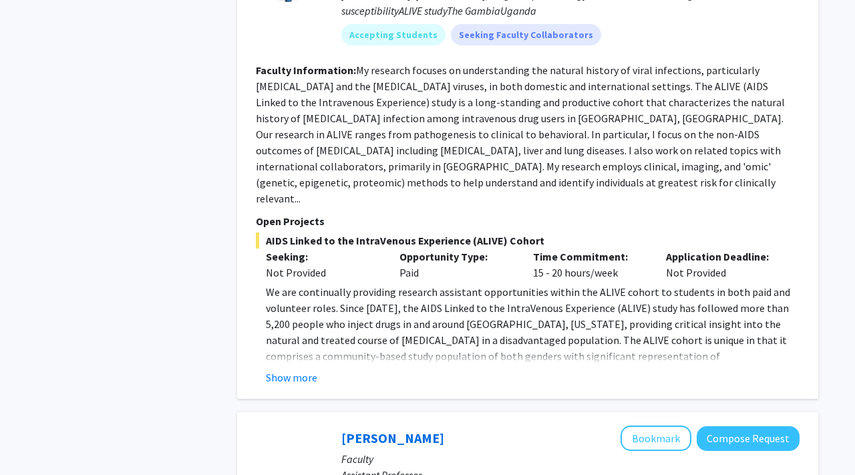
scroll to position [1441, 0]
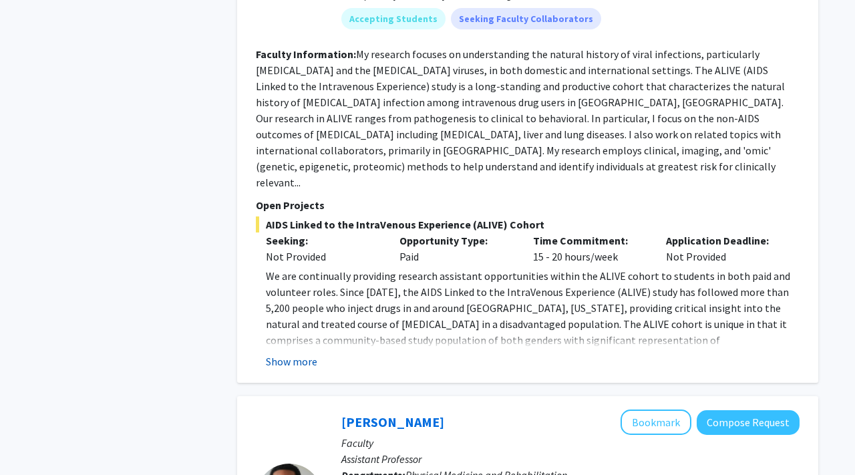
click at [295, 353] on button "Show more" at bounding box center [291, 361] width 51 height 16
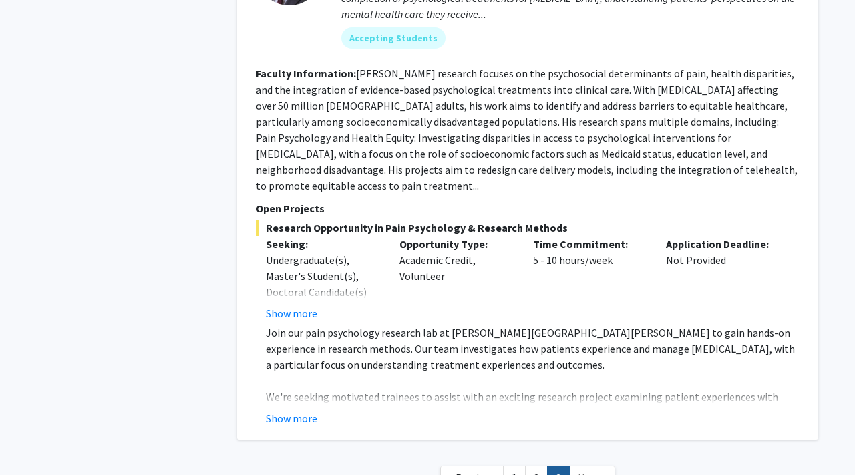
scroll to position [2078, 0]
